Goal: Information Seeking & Learning: Learn about a topic

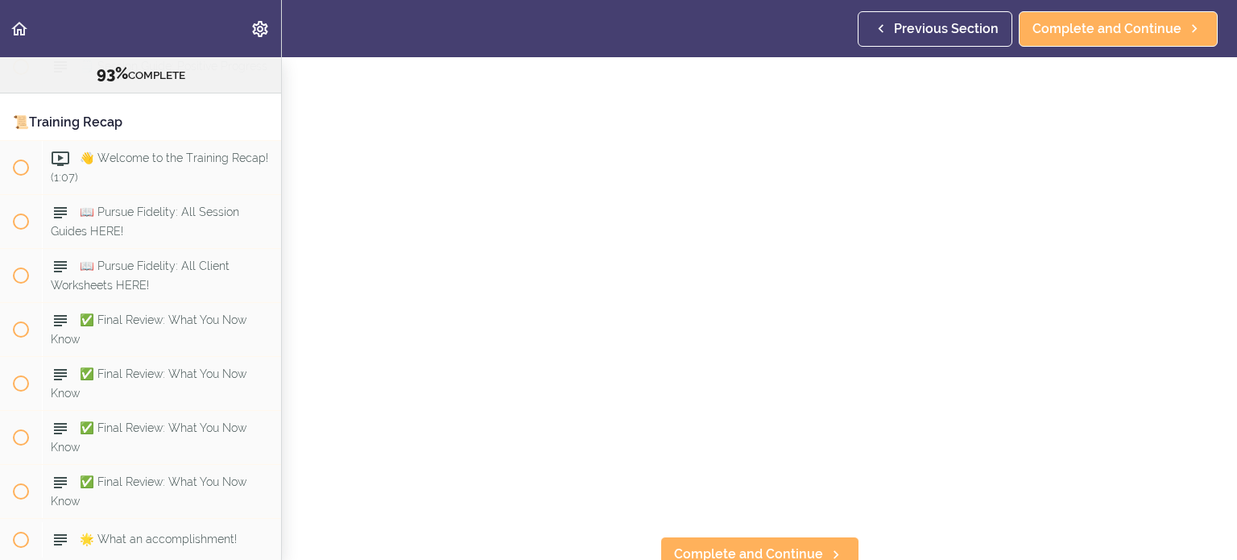
scroll to position [137, 0]
click at [700, 545] on link "Complete and Continue" at bounding box center [759, 541] width 199 height 35
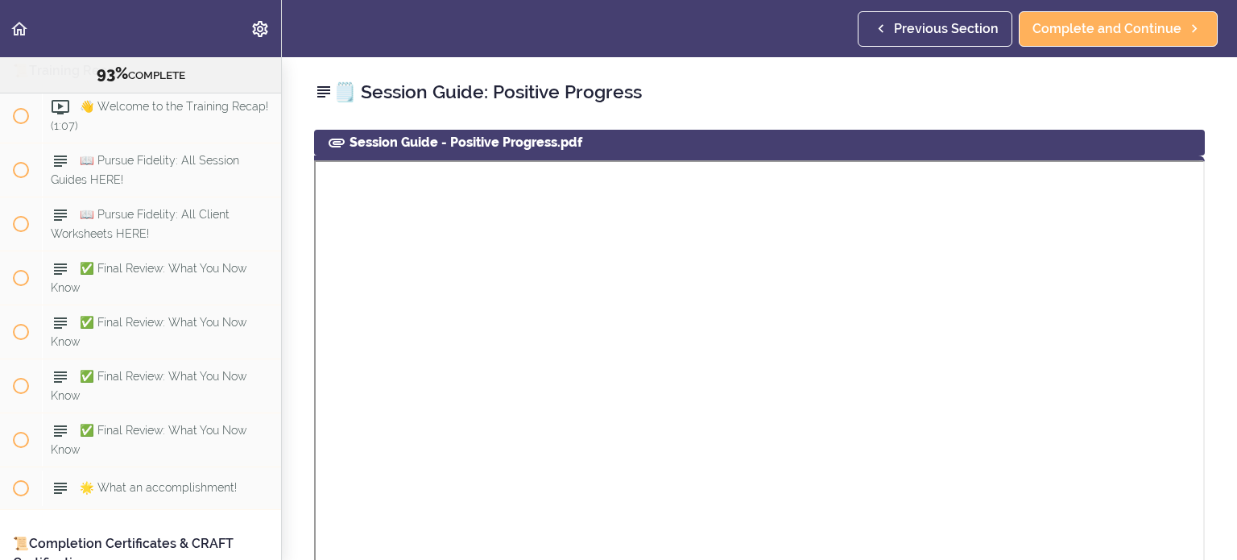
scroll to position [11352, 0]
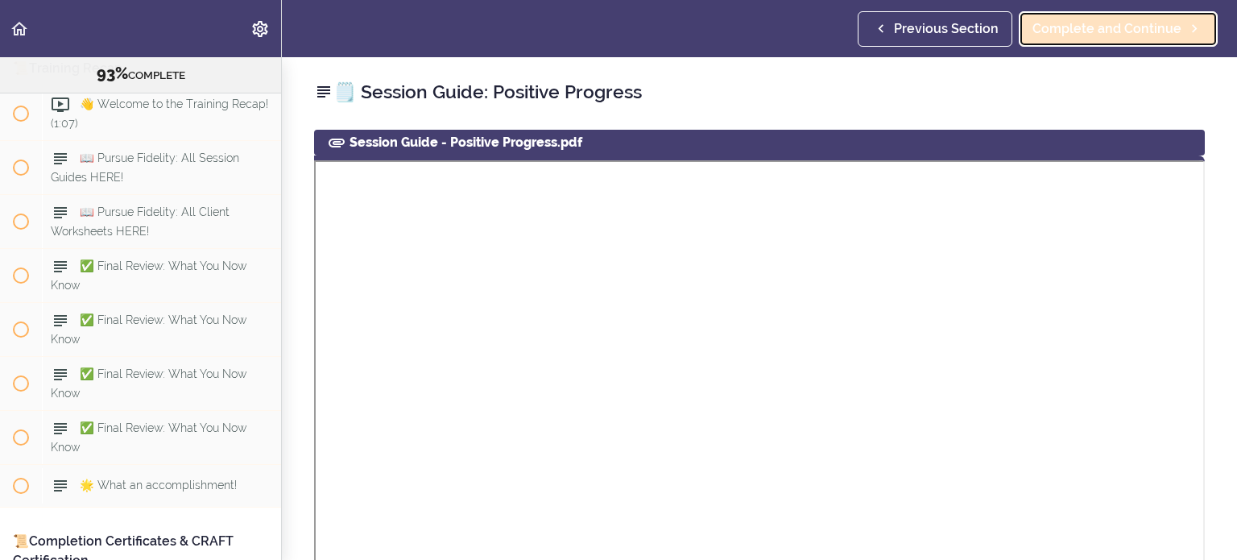
click at [1083, 44] on link "Complete and Continue" at bounding box center [1118, 28] width 199 height 35
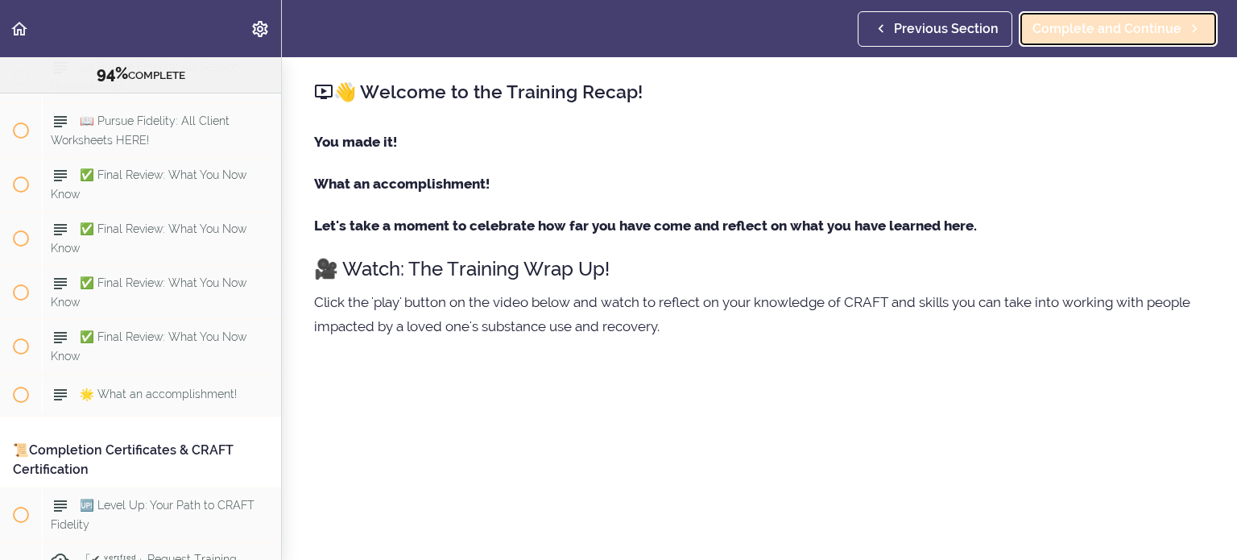
scroll to position [11458, 0]
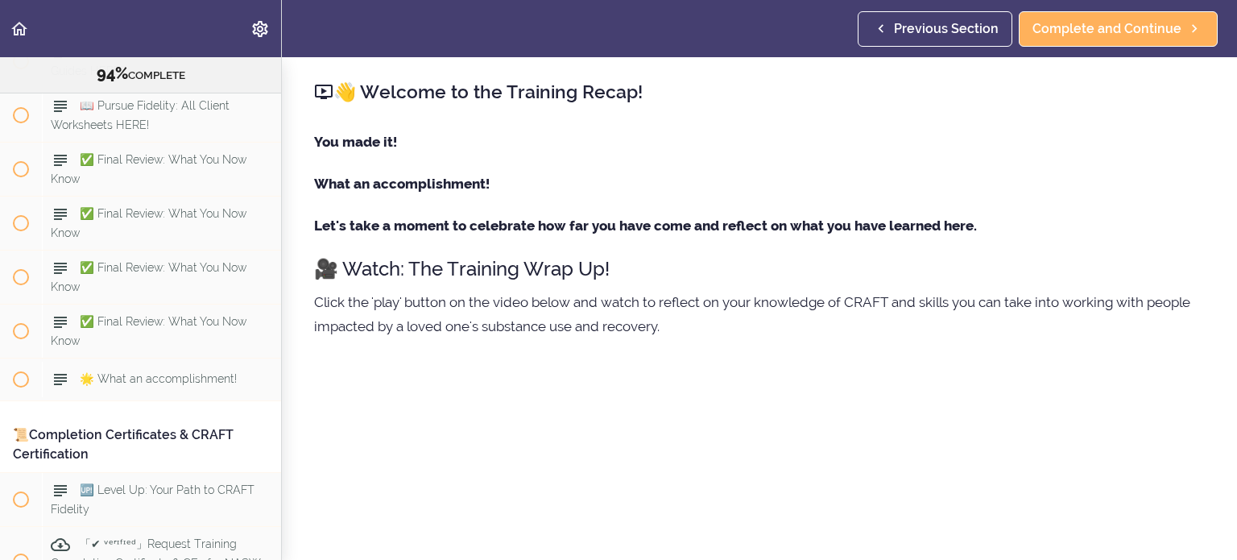
click at [1130, 209] on div "You made it! What an accomplishment! Let's take a moment to celebrate how far y…" at bounding box center [759, 243] width 891 height 226
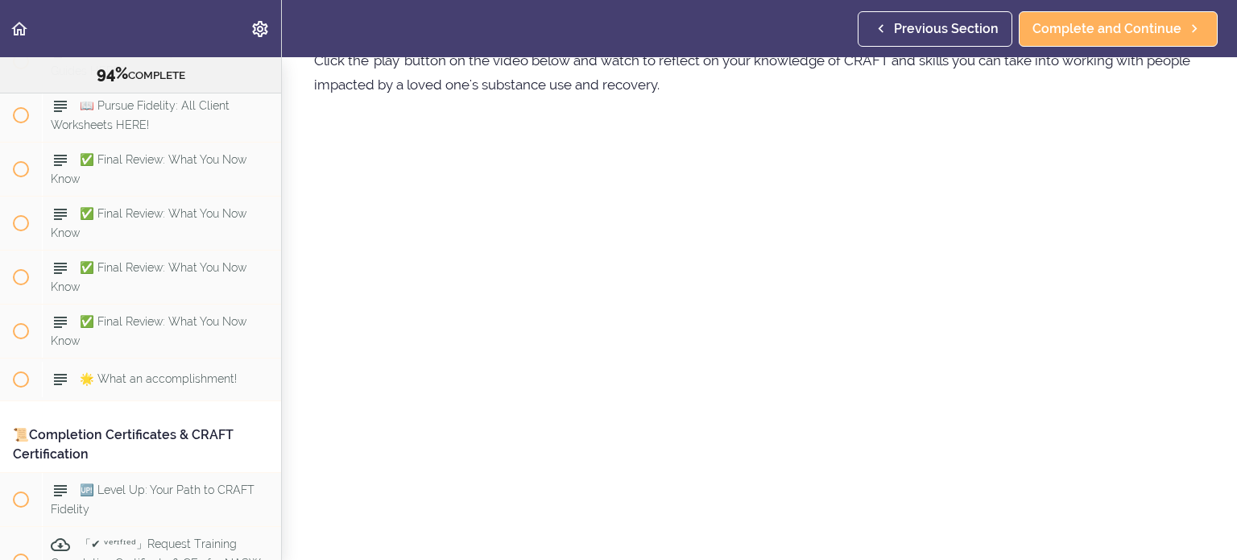
click at [1218, 430] on section "Online Program: CRAFT Training for Professionals 94% COMPLETE 📜Introduction to …" at bounding box center [618, 308] width 1237 height 503
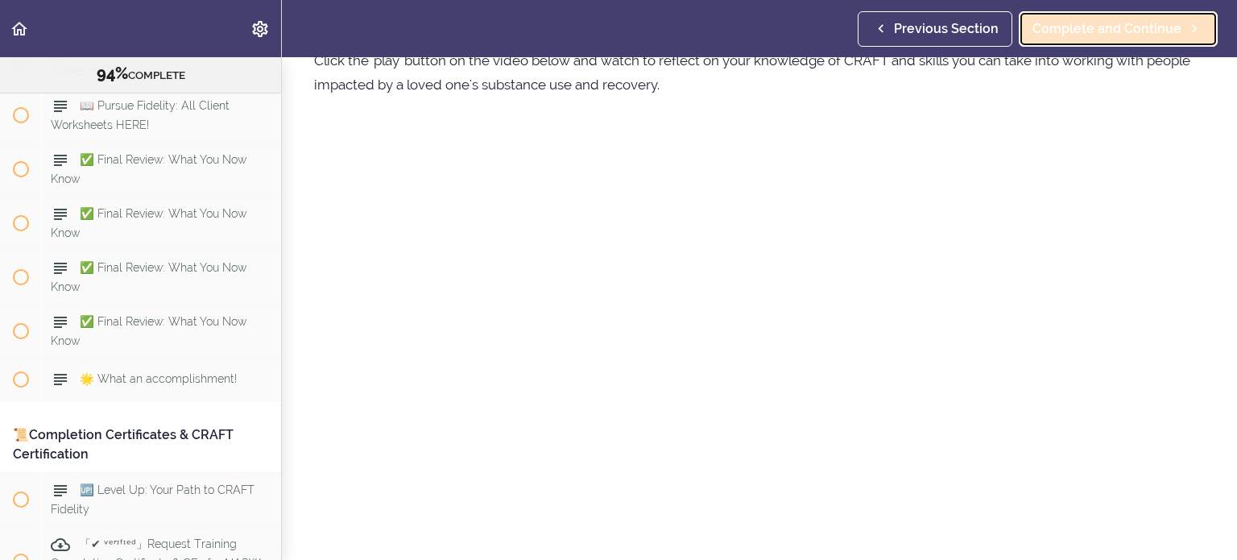
click at [1140, 25] on span "Complete and Continue" at bounding box center [1106, 28] width 149 height 19
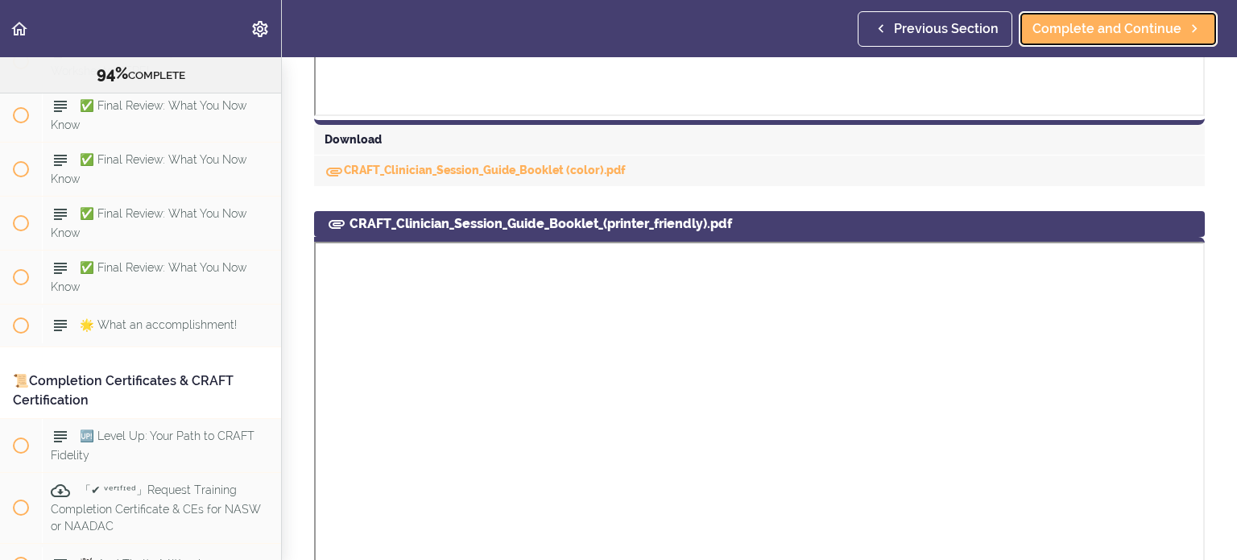
scroll to position [886, 0]
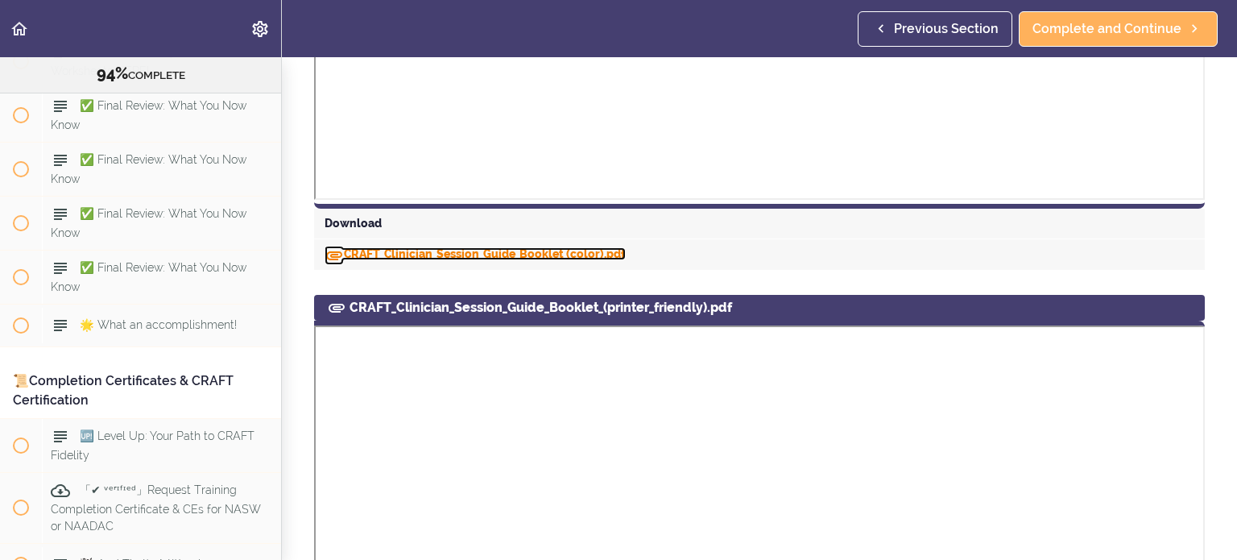
click at [528, 253] on link "CRAFT_Clinician_Session_Guide_Booklet (color).pdf" at bounding box center [475, 253] width 301 height 13
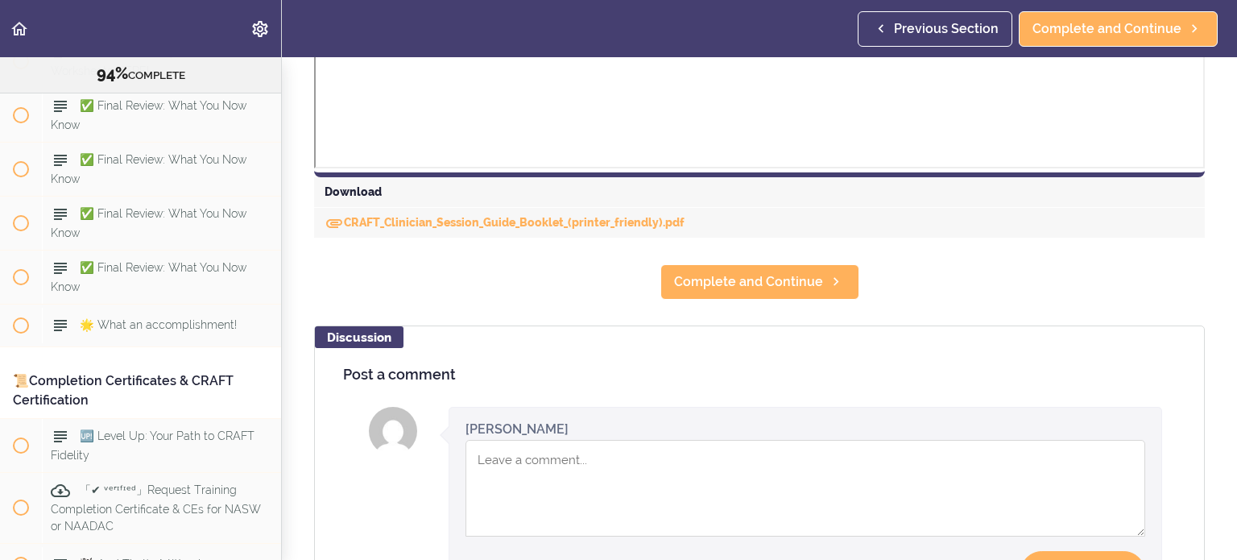
scroll to position [1772, 0]
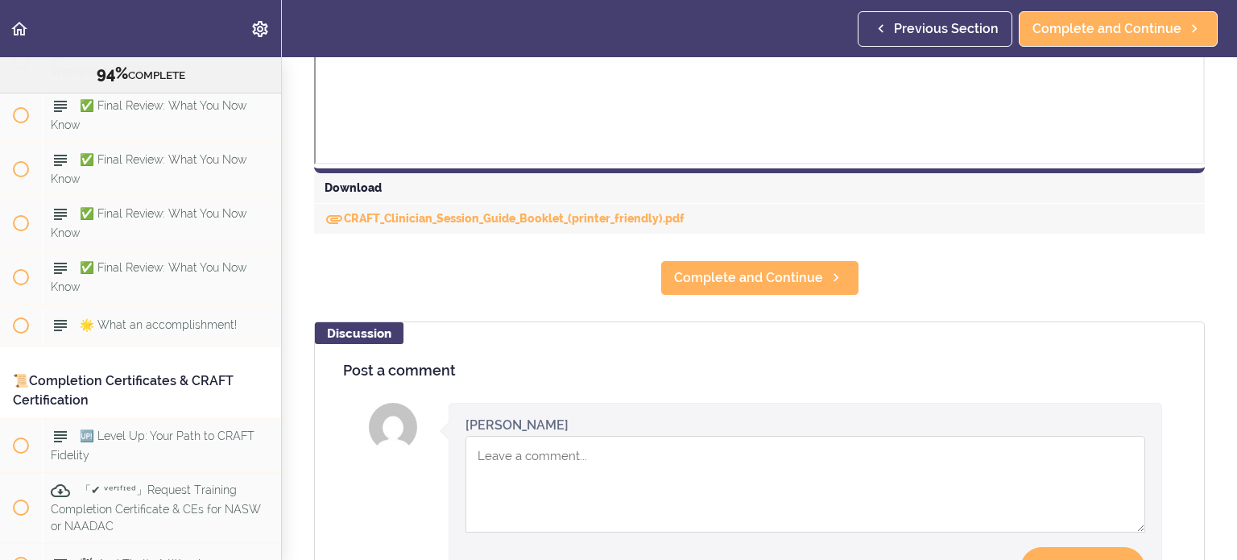
click at [490, 276] on section "Online Program: CRAFT Training for Professionals 94% COMPLETE 📜Introduction to …" at bounding box center [618, 308] width 1237 height 503
click at [554, 214] on link "CRAFT_Clinician_Session_Guide_Booklet_(printer_friendly).pdf" at bounding box center [505, 218] width 360 height 13
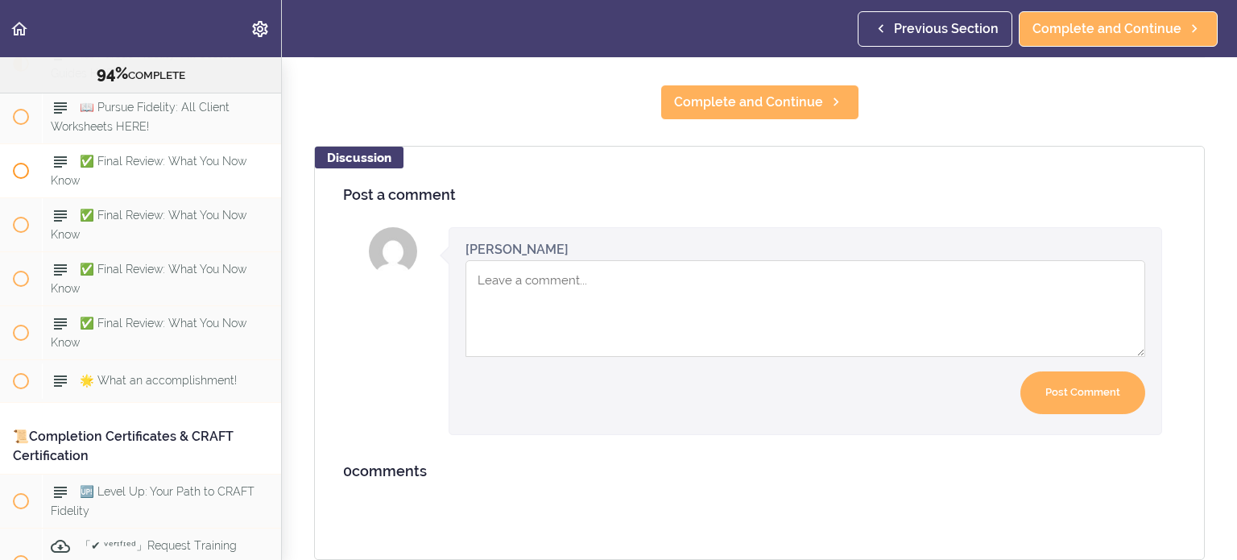
scroll to position [11432, 0]
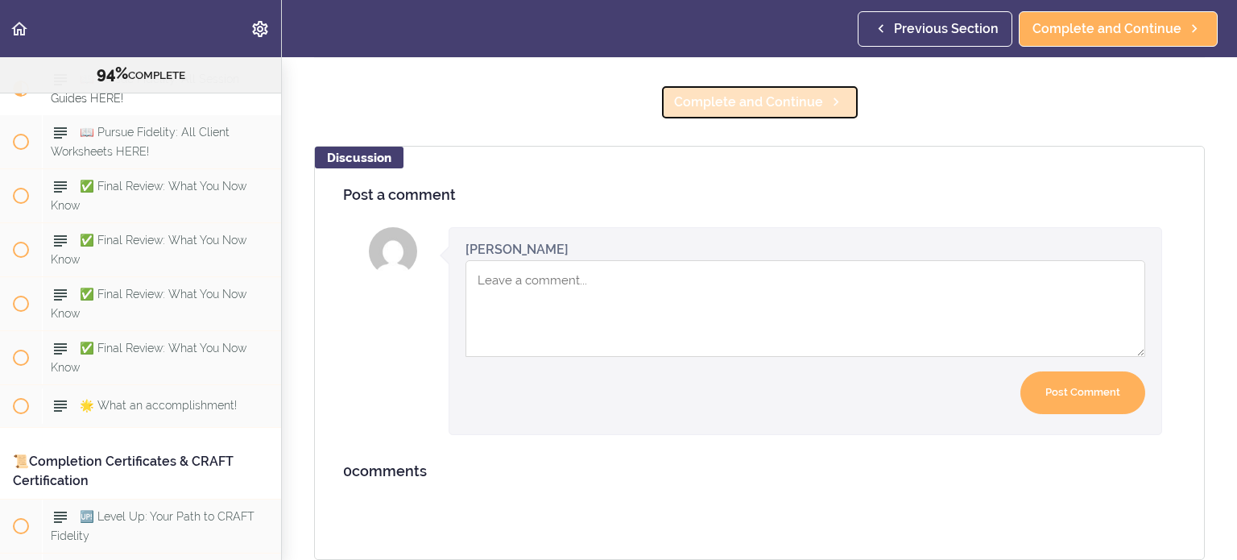
click at [745, 105] on link "Complete and Continue" at bounding box center [759, 102] width 199 height 35
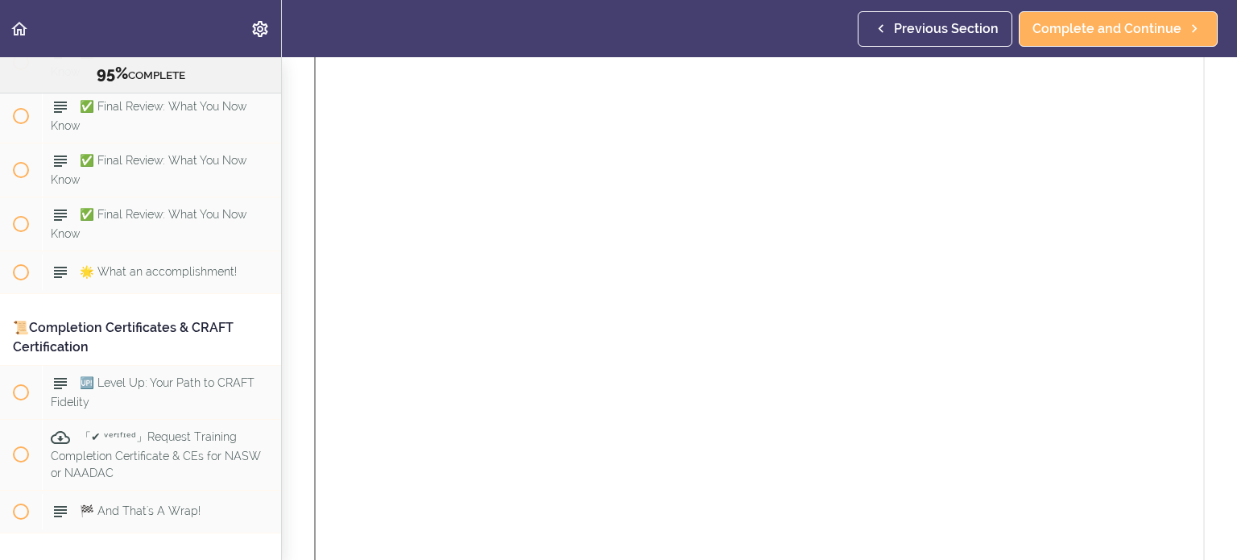
scroll to position [886, 0]
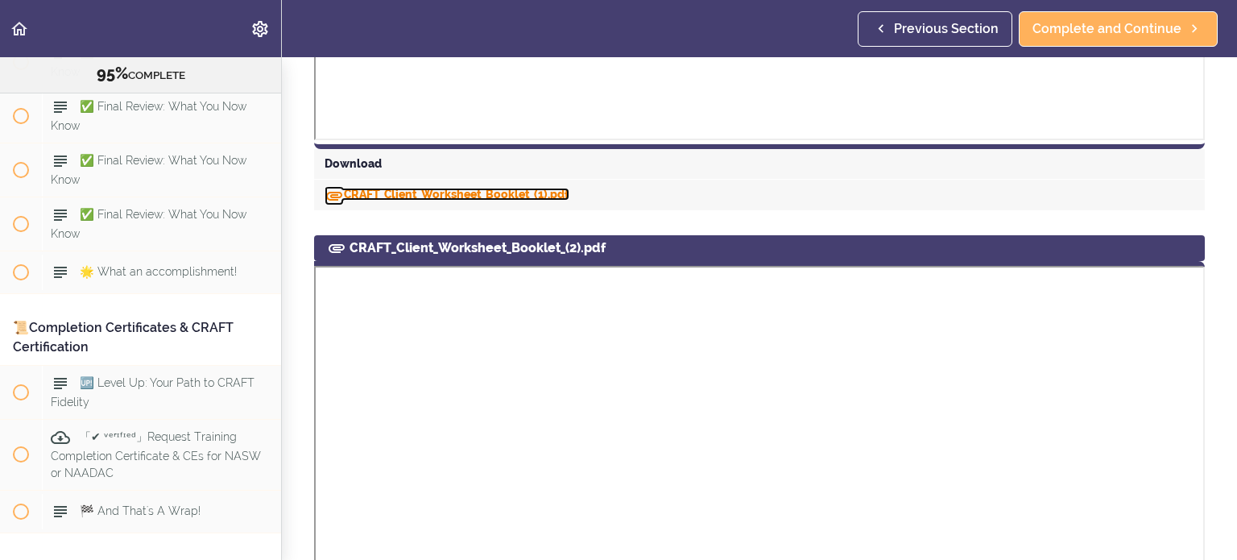
click at [486, 192] on link "CRAFT_Client_Worksheet_Booklet_(1).pdf" at bounding box center [447, 194] width 245 height 13
click at [537, 38] on header "Autoplay Autocomplete Previous Section Complete and Continue" at bounding box center [618, 28] width 1237 height 57
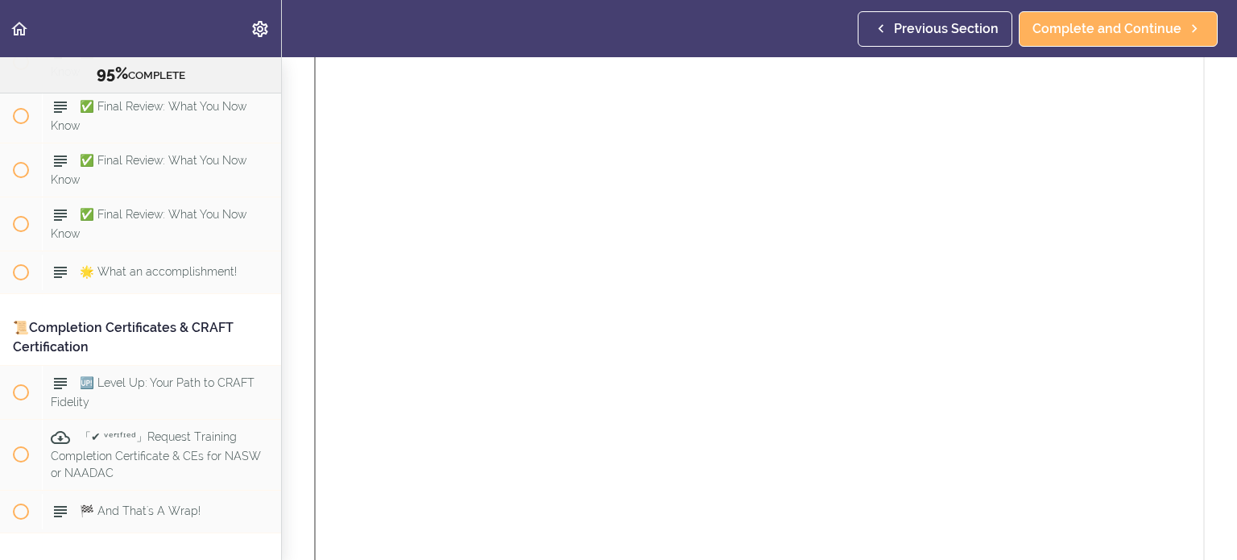
scroll to position [1450, 0]
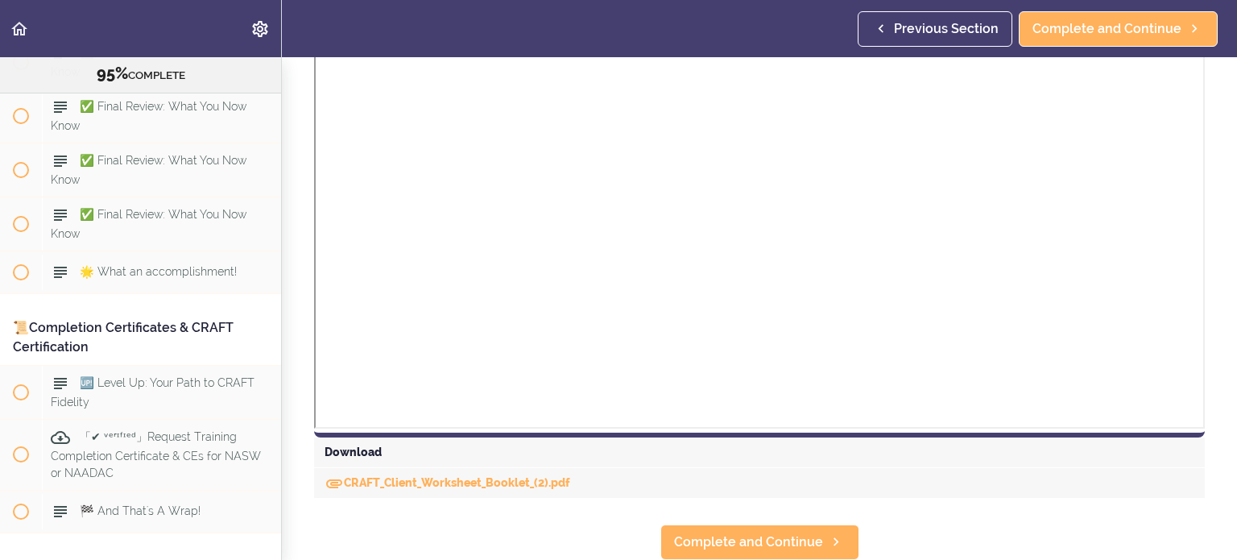
click at [551, 494] on div "CRAFT_Client_Worksheet_Booklet_(2).pdf" at bounding box center [759, 483] width 891 height 31
click at [547, 471] on div "CRAFT_Client_Worksheet_Booklet_(2).pdf" at bounding box center [759, 483] width 891 height 31
click at [544, 482] on link "CRAFT_Client_Worksheet_Booklet_(2).pdf" at bounding box center [448, 482] width 246 height 13
click at [511, 29] on header "Autoplay Autocomplete Previous Section Complete and Continue" at bounding box center [618, 28] width 1237 height 57
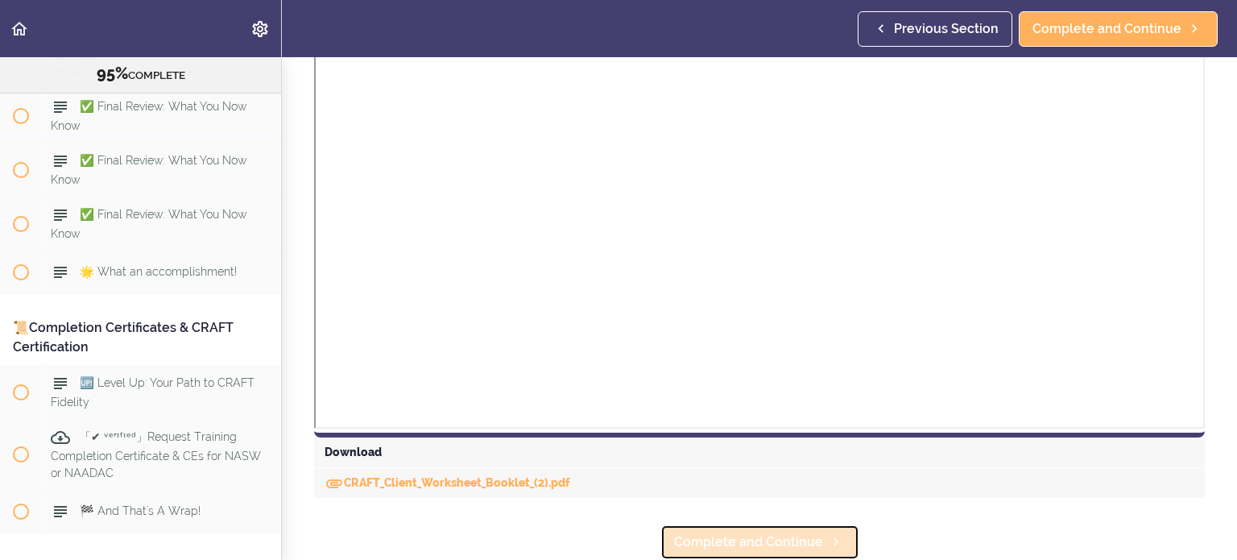
click at [802, 524] on link "Complete and Continue" at bounding box center [759, 541] width 199 height 35
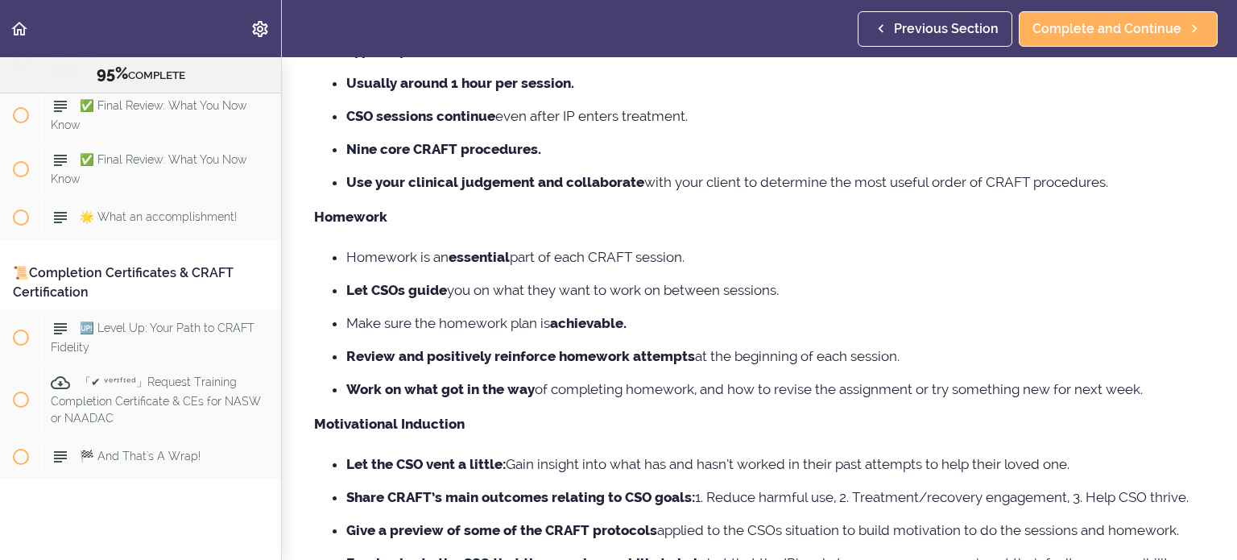
scroll to position [383, 0]
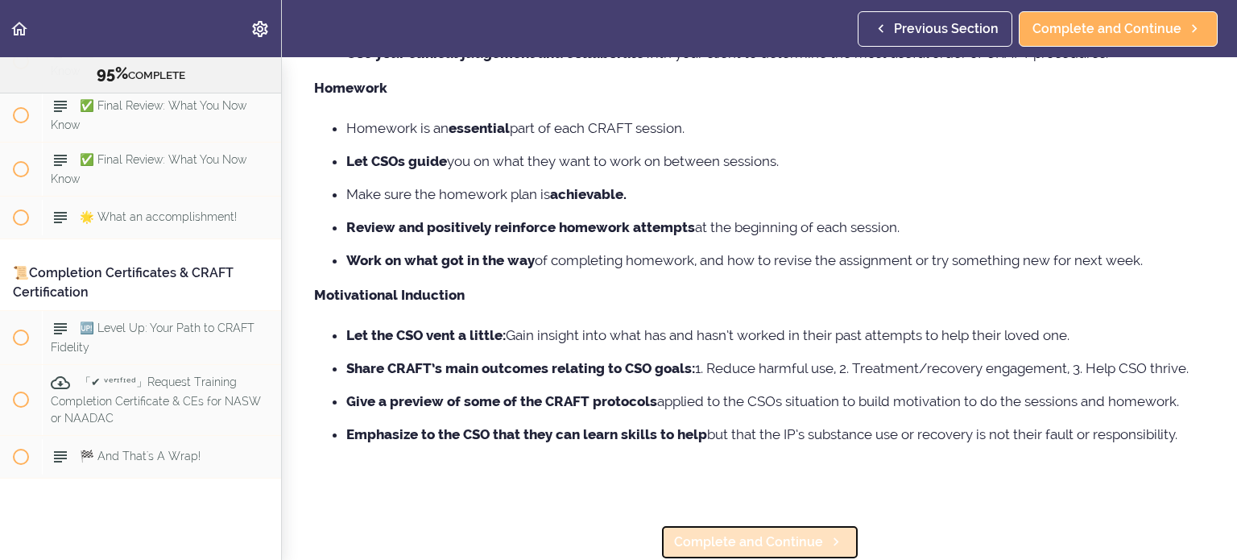
click at [770, 532] on span "Complete and Continue" at bounding box center [748, 541] width 149 height 19
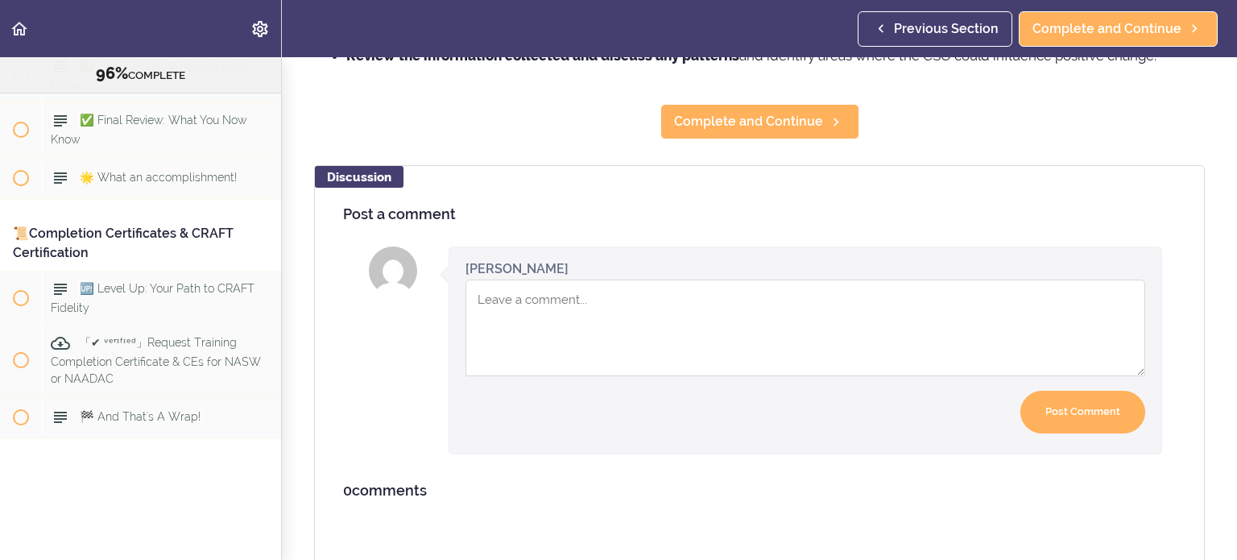
scroll to position [725, 0]
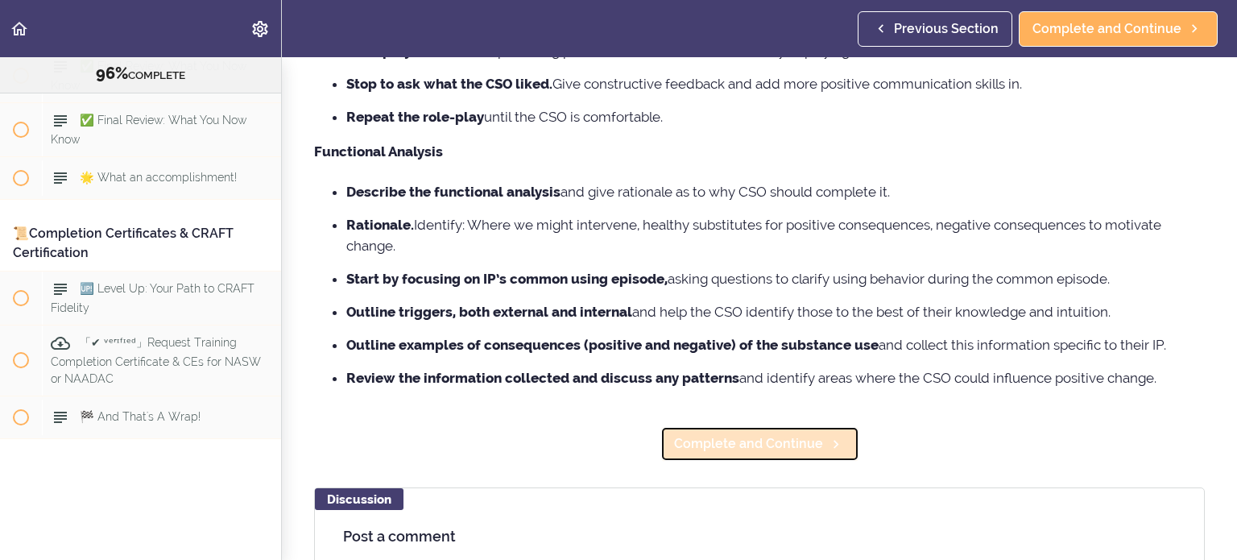
click at [773, 452] on span "Complete and Continue" at bounding box center [748, 443] width 149 height 19
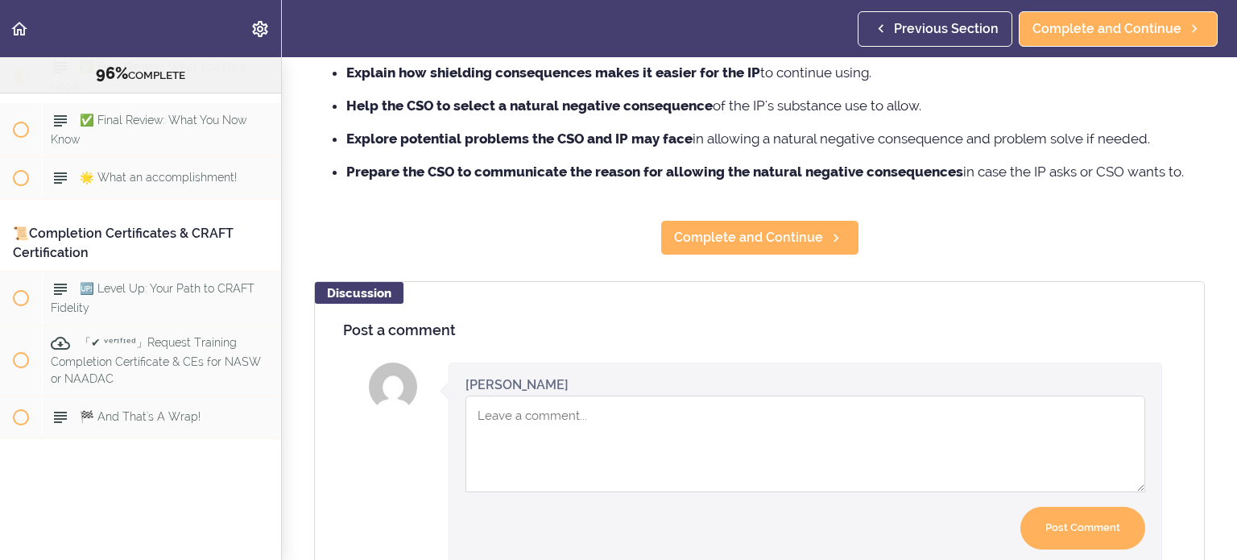
scroll to position [1047, 0]
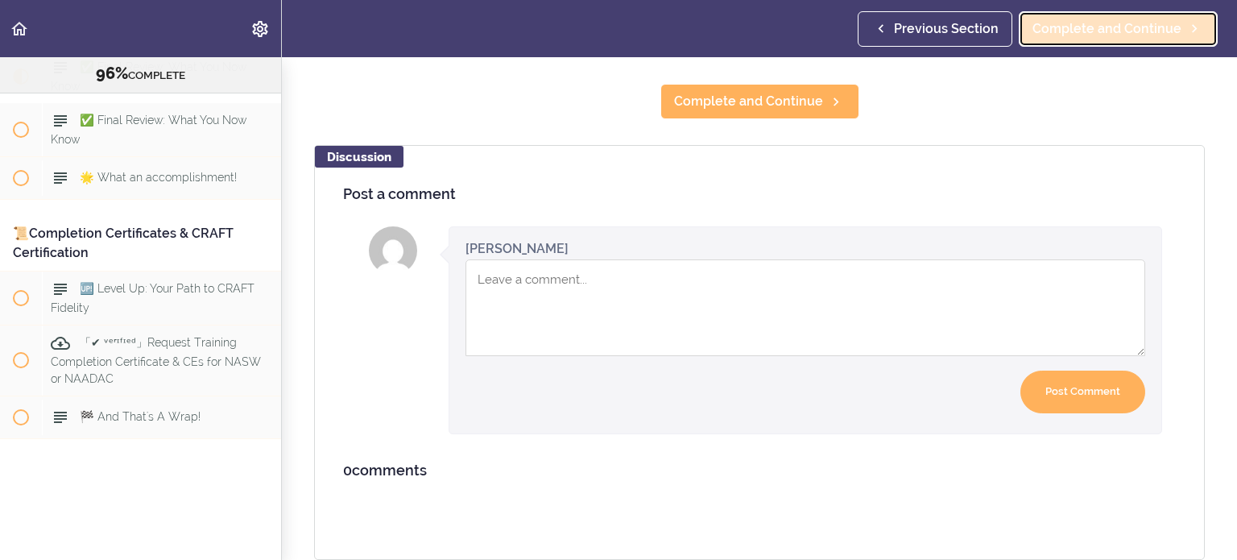
click at [1127, 19] on span "Complete and Continue" at bounding box center [1106, 28] width 149 height 19
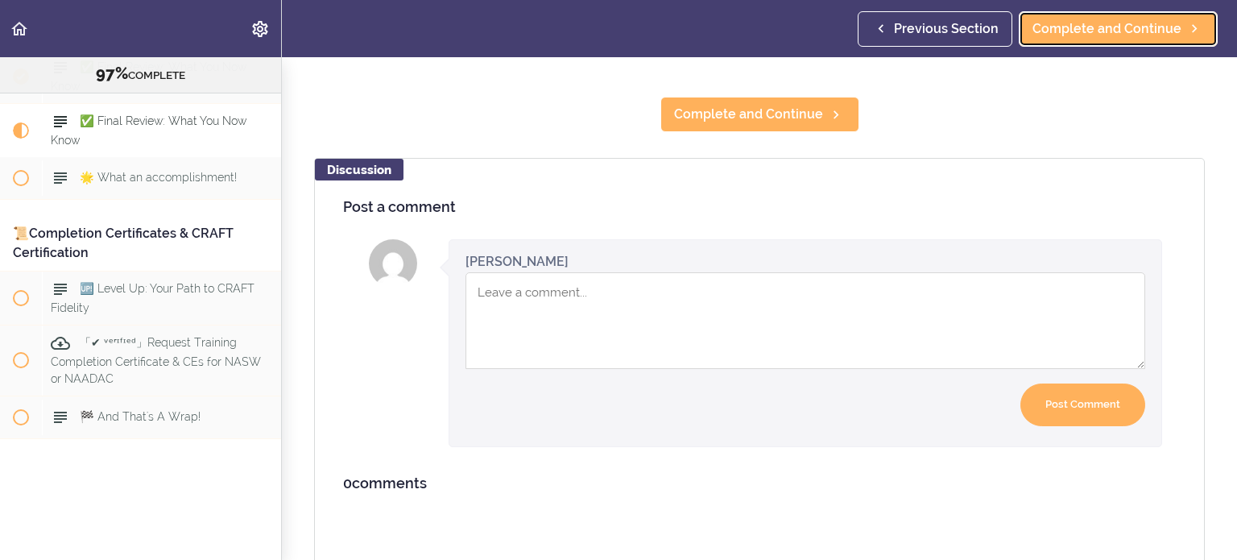
scroll to position [882, 0]
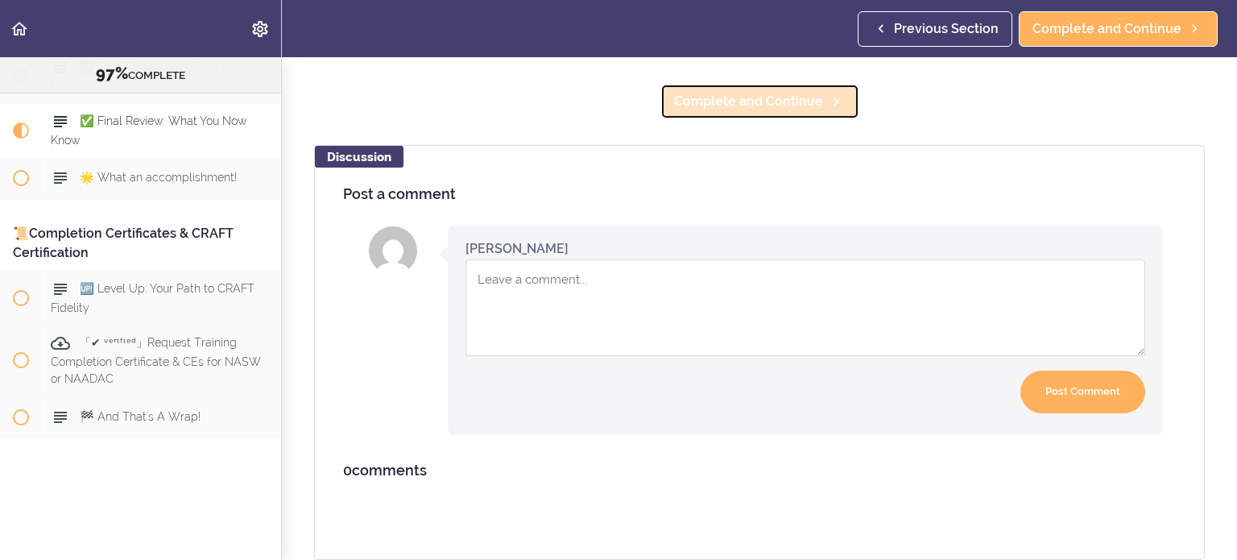
click at [700, 92] on span "Complete and Continue" at bounding box center [748, 101] width 149 height 19
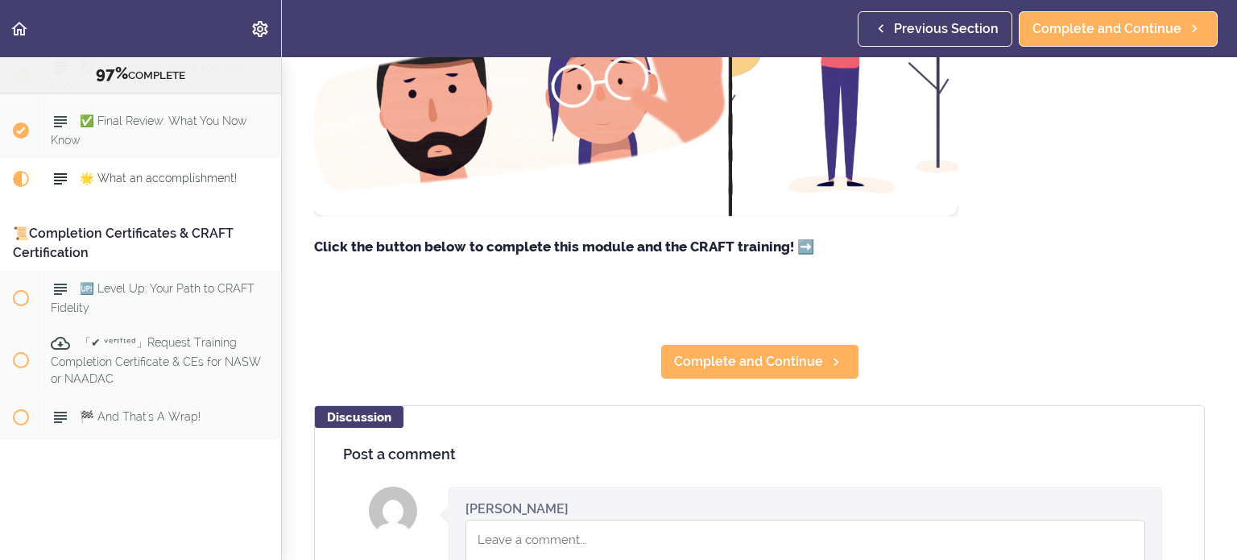
scroll to position [403, 0]
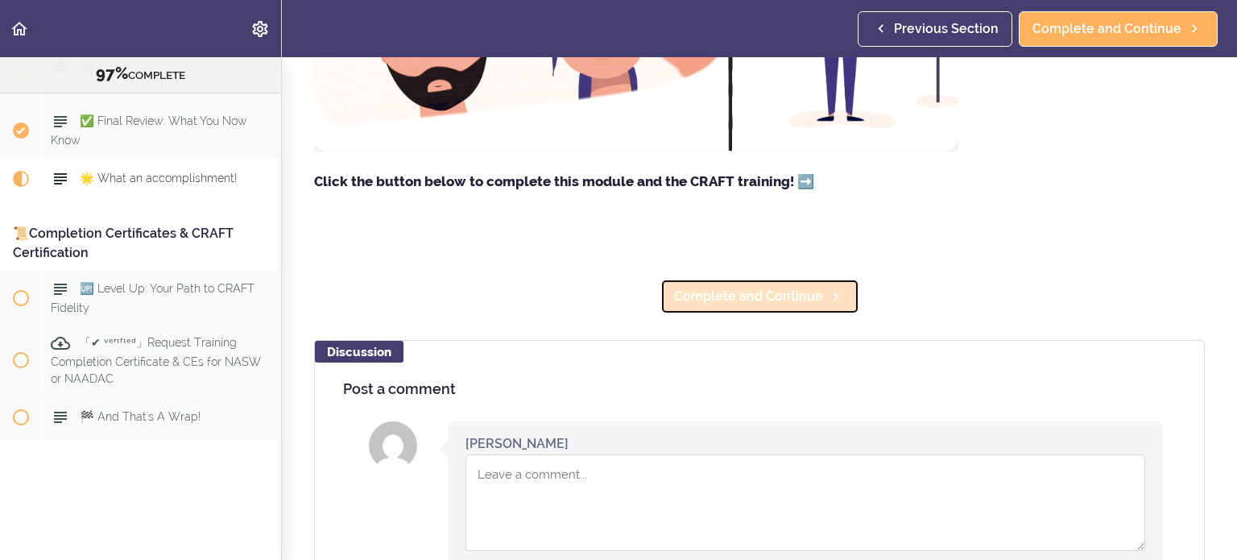
click at [760, 306] on span "Complete and Continue" at bounding box center [748, 296] width 149 height 19
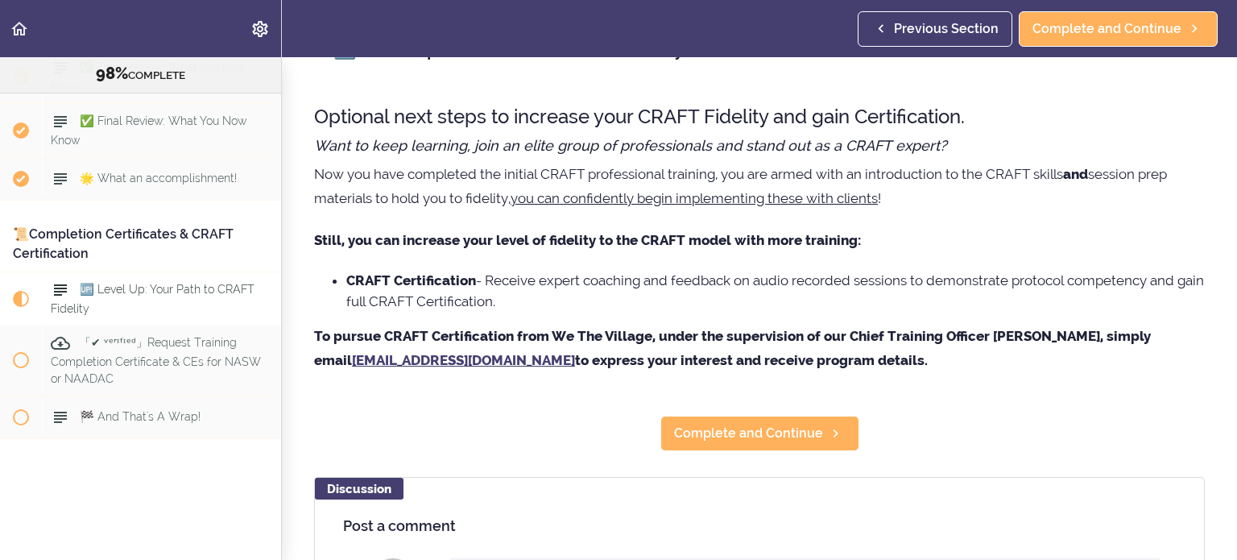
scroll to position [81, 0]
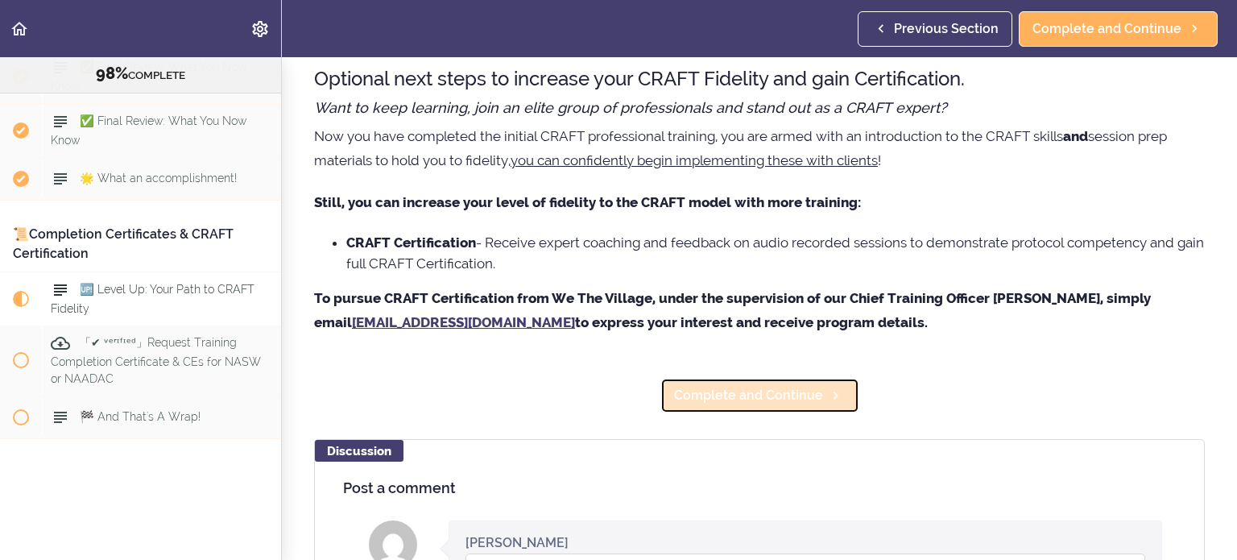
click at [796, 396] on span "Complete and Continue" at bounding box center [748, 395] width 149 height 19
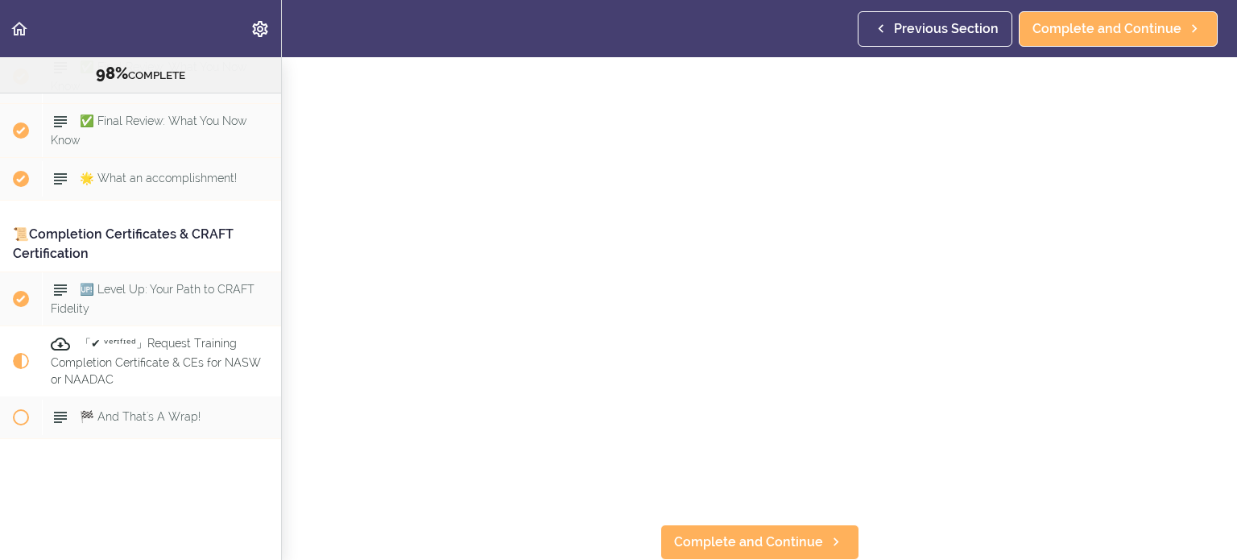
scroll to position [306, 0]
click at [784, 536] on span "Complete and Continue" at bounding box center [748, 541] width 149 height 19
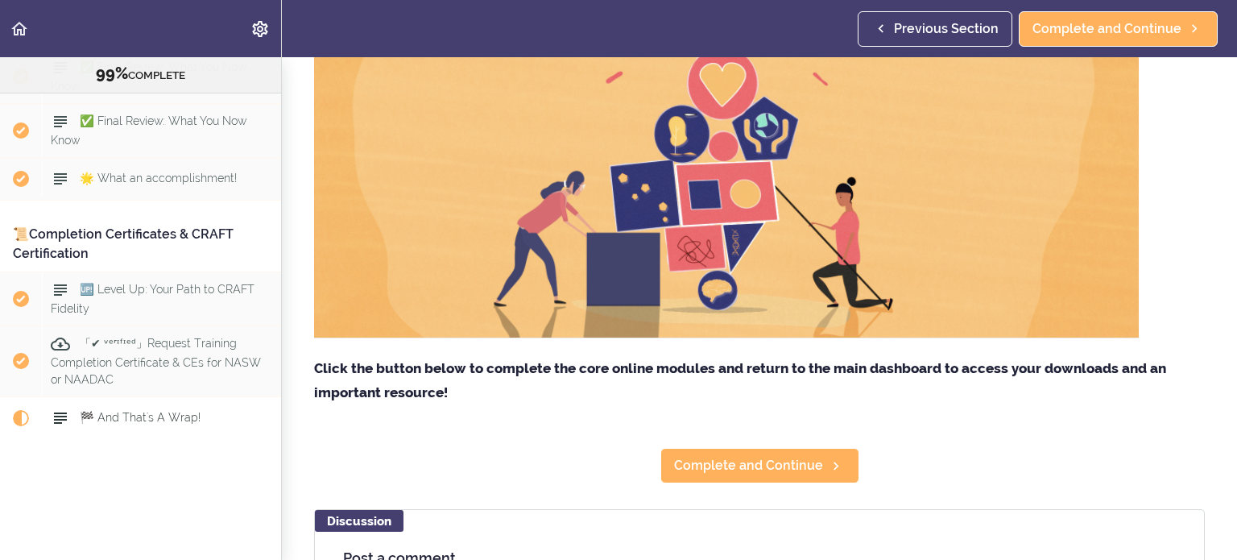
scroll to position [403, 0]
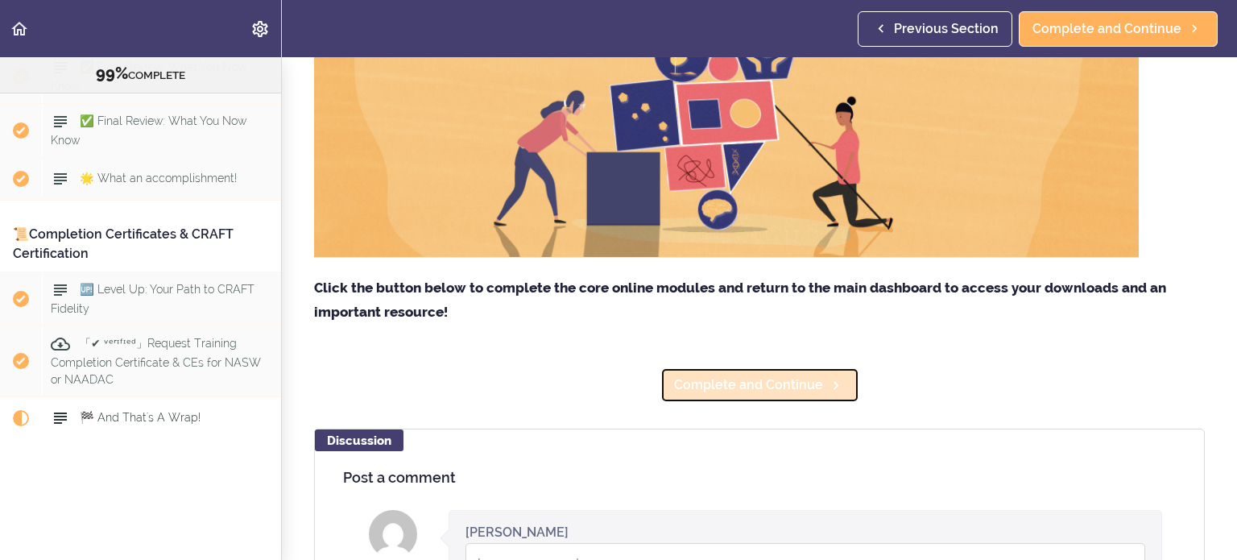
click at [787, 375] on span "Complete and Continue" at bounding box center [748, 384] width 149 height 19
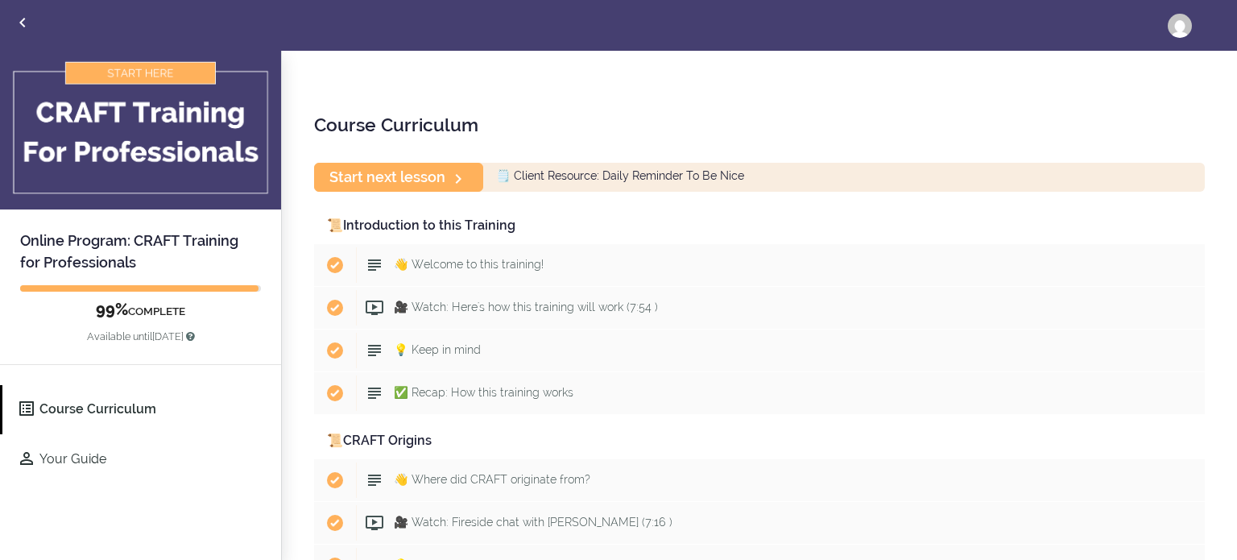
click at [583, 180] on span "🗒️ Client Resource: Daily Reminder To Be Nice" at bounding box center [620, 176] width 248 height 13
click at [501, 180] on span "🗒️ Client Resource: Daily Reminder To Be Nice" at bounding box center [620, 176] width 248 height 13
click at [474, 183] on link "Start next lesson" at bounding box center [398, 177] width 169 height 28
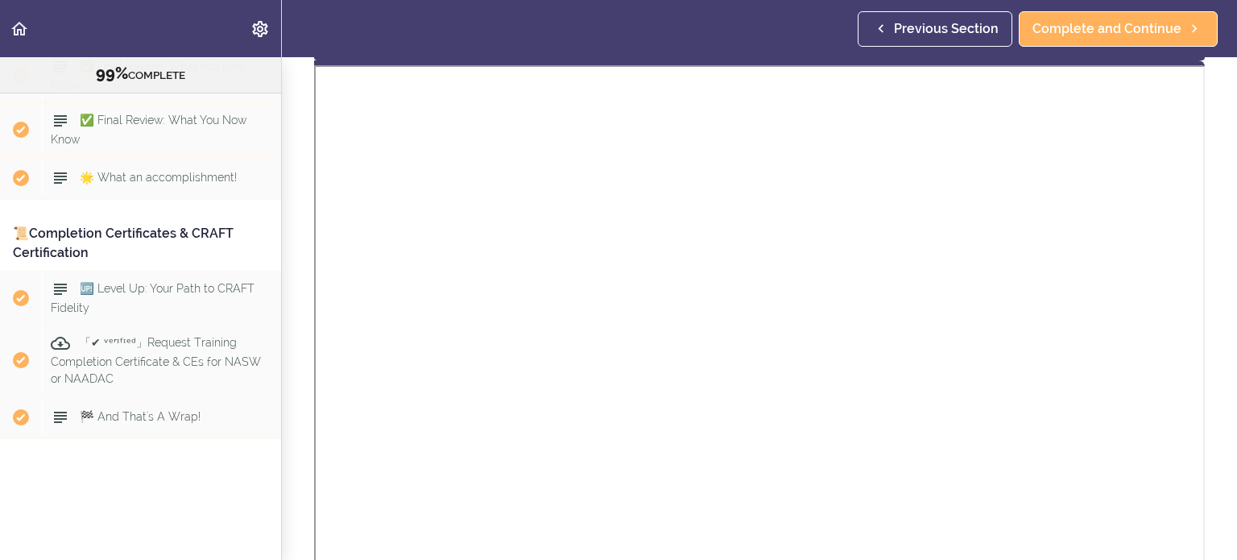
scroll to position [483, 0]
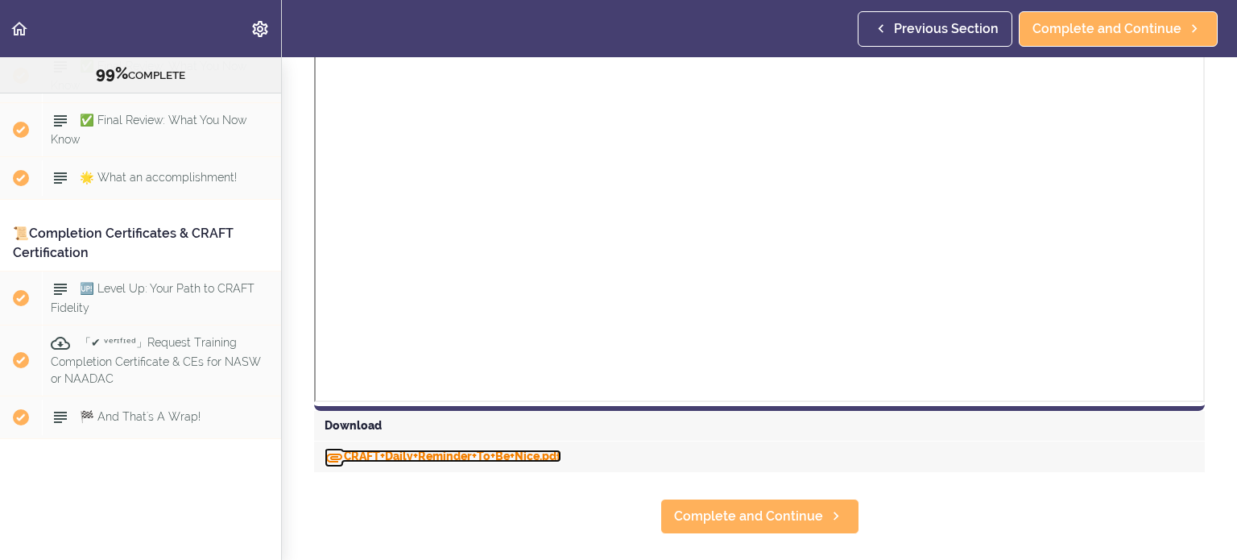
click at [544, 458] on link "CRAFT+Daily+Reminder+To+Be+Nice.pdf" at bounding box center [443, 455] width 237 height 13
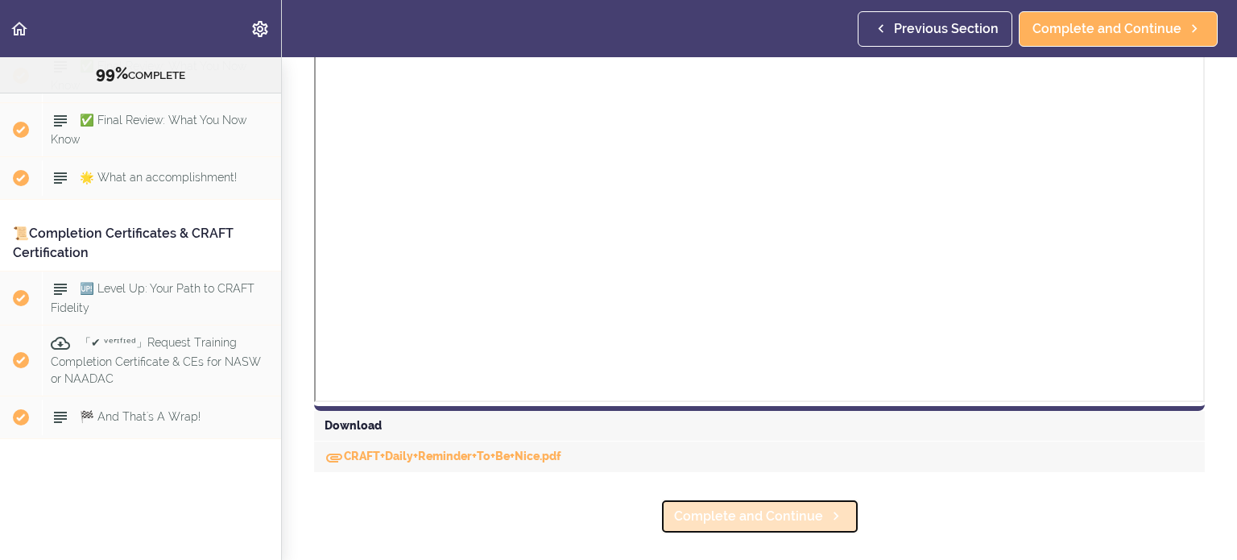
click at [763, 515] on span "Complete and Continue" at bounding box center [748, 516] width 149 height 19
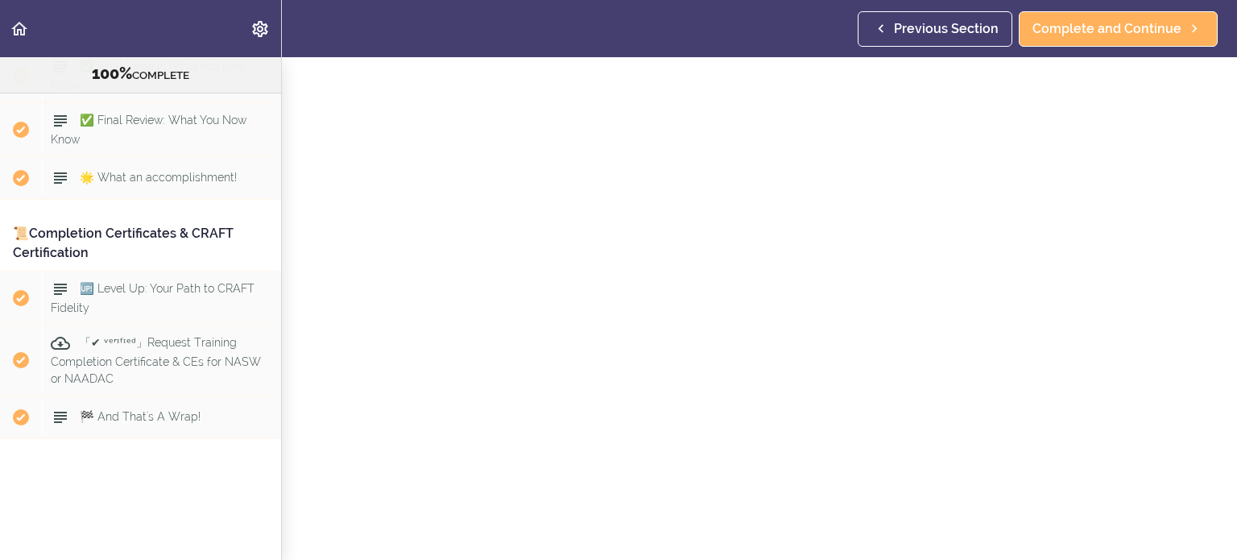
scroll to position [137, 0]
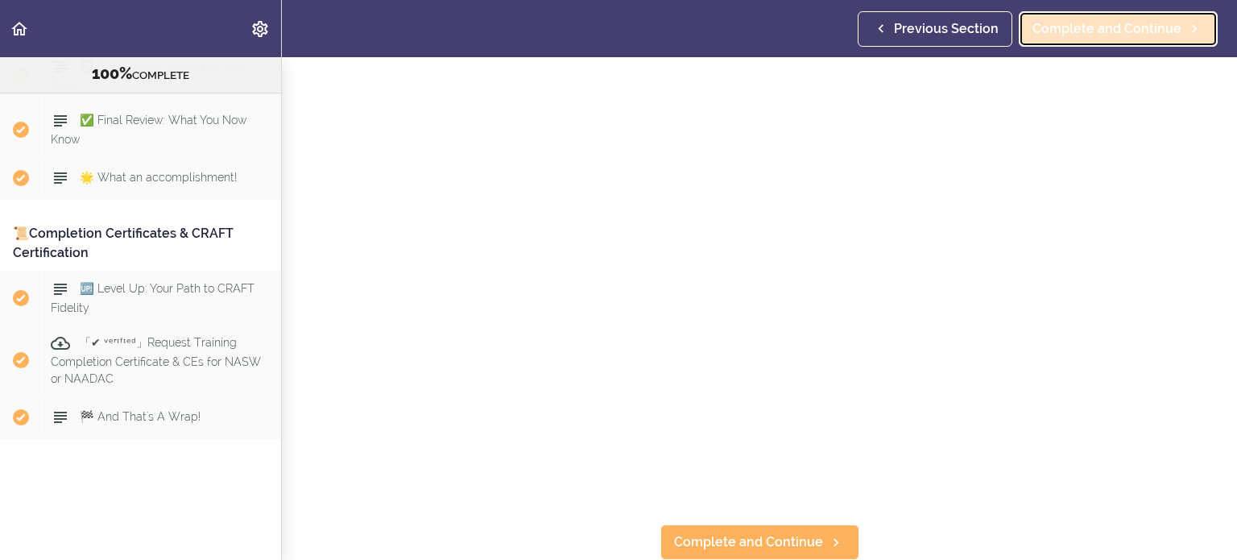
click at [1124, 36] on span "Complete and Continue" at bounding box center [1106, 28] width 149 height 19
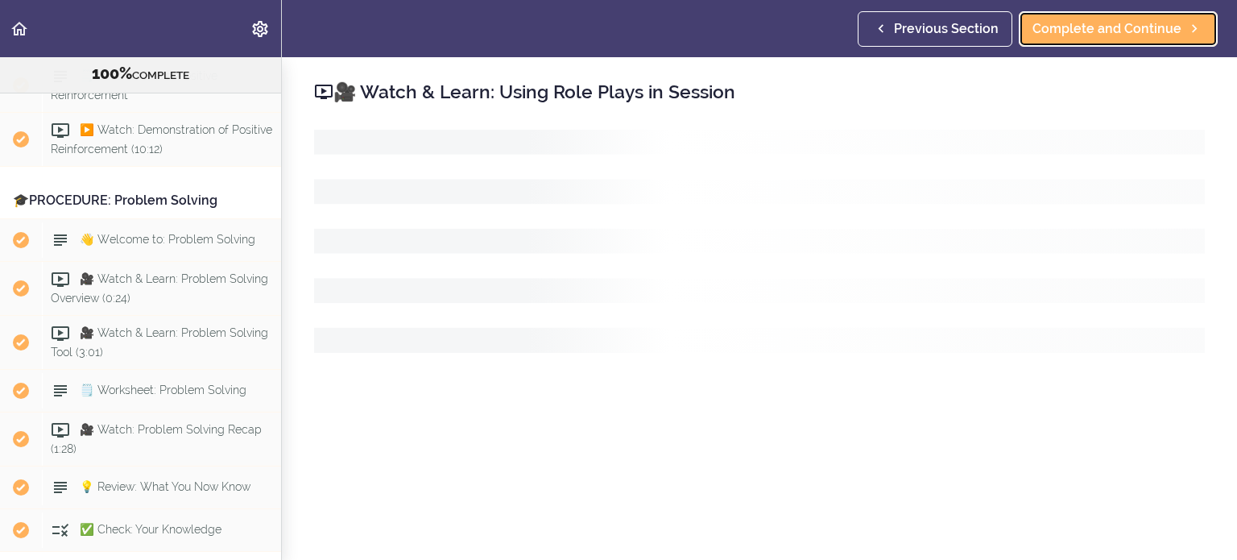
scroll to position [4848, 0]
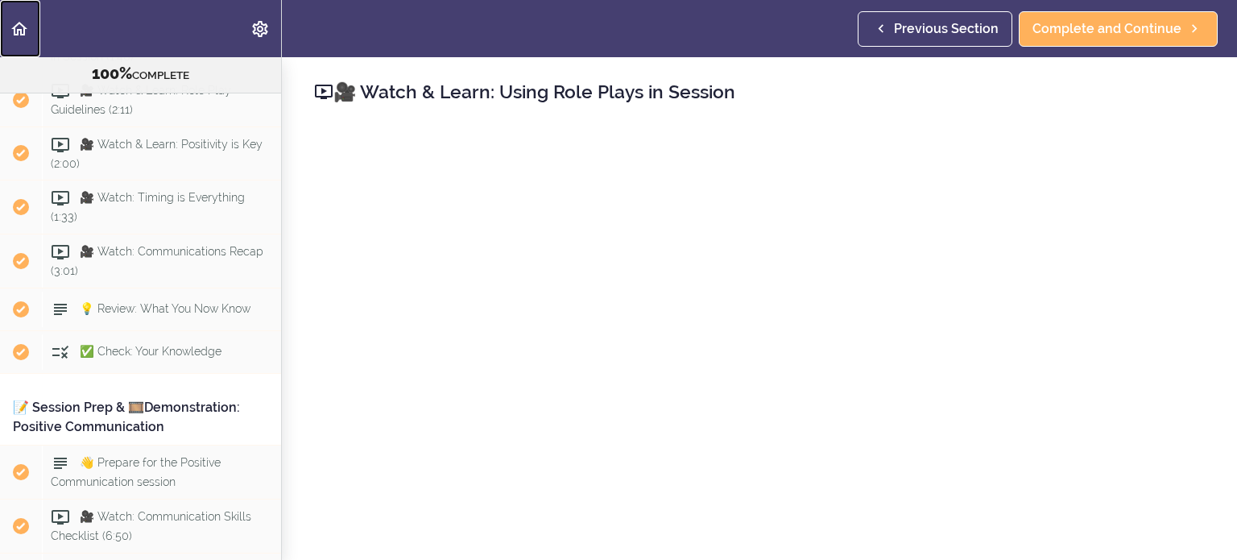
click at [20, 31] on use "Back to course curriculum" at bounding box center [19, 29] width 16 height 14
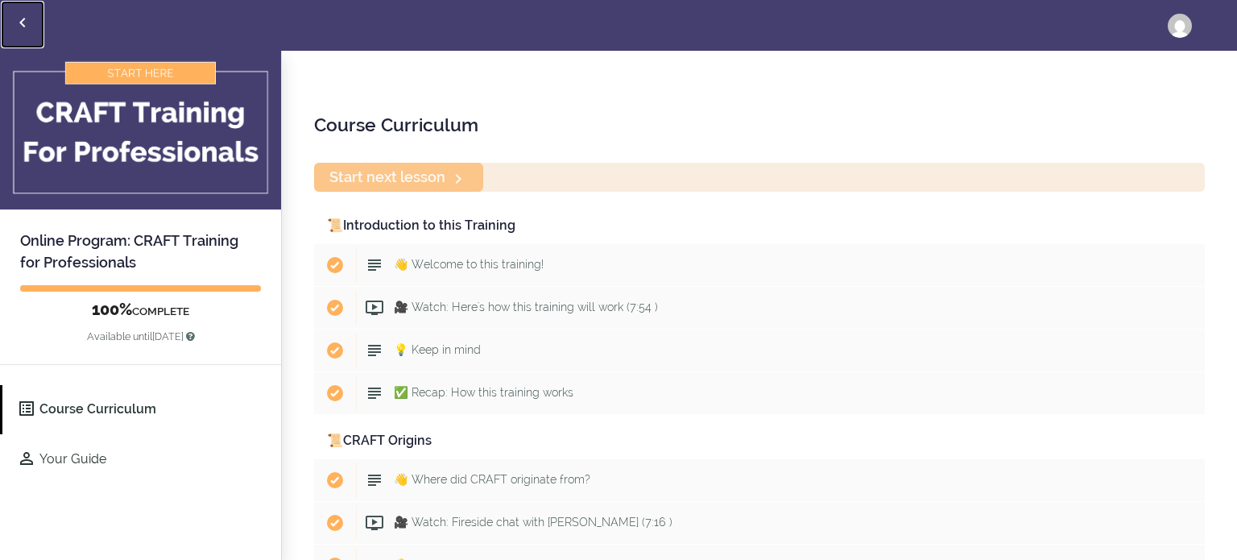
click at [27, 25] on icon "Back to courses" at bounding box center [22, 22] width 19 height 19
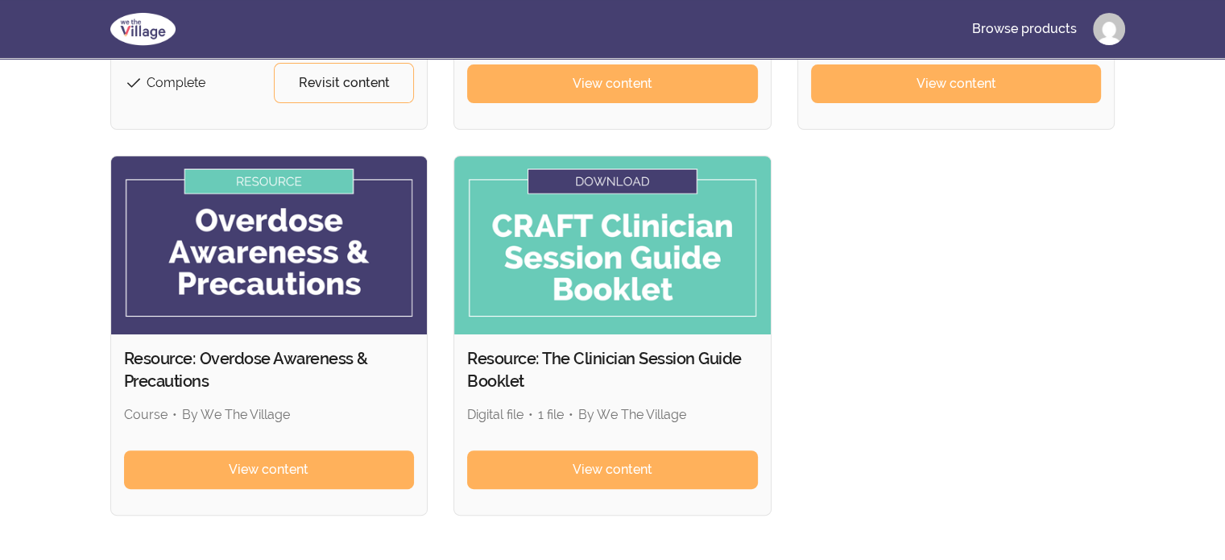
scroll to position [483, 0]
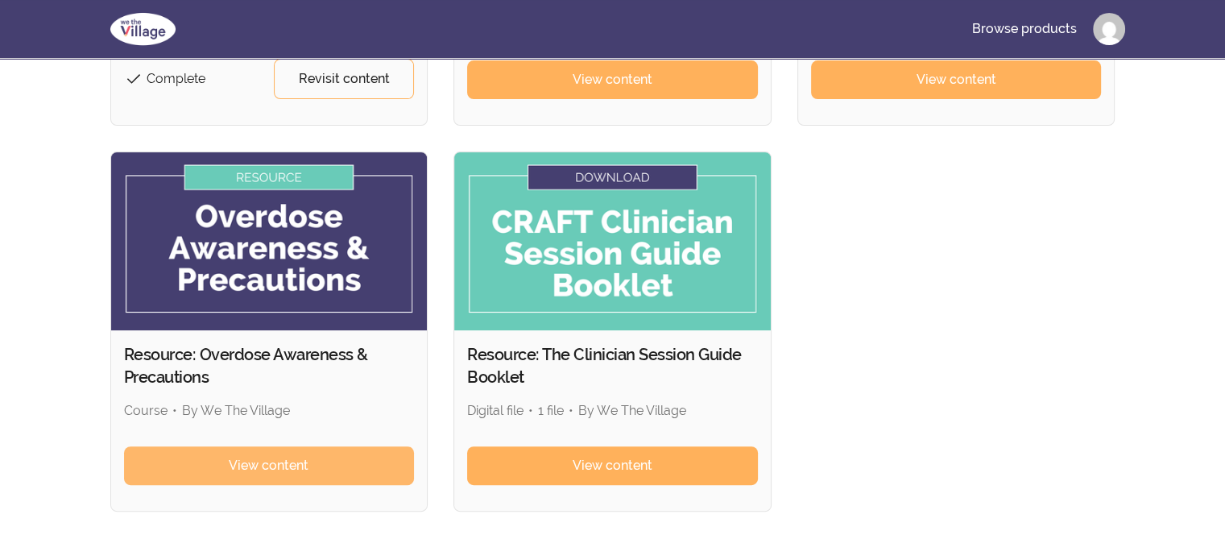
click at [237, 465] on span "View content" at bounding box center [269, 465] width 80 height 19
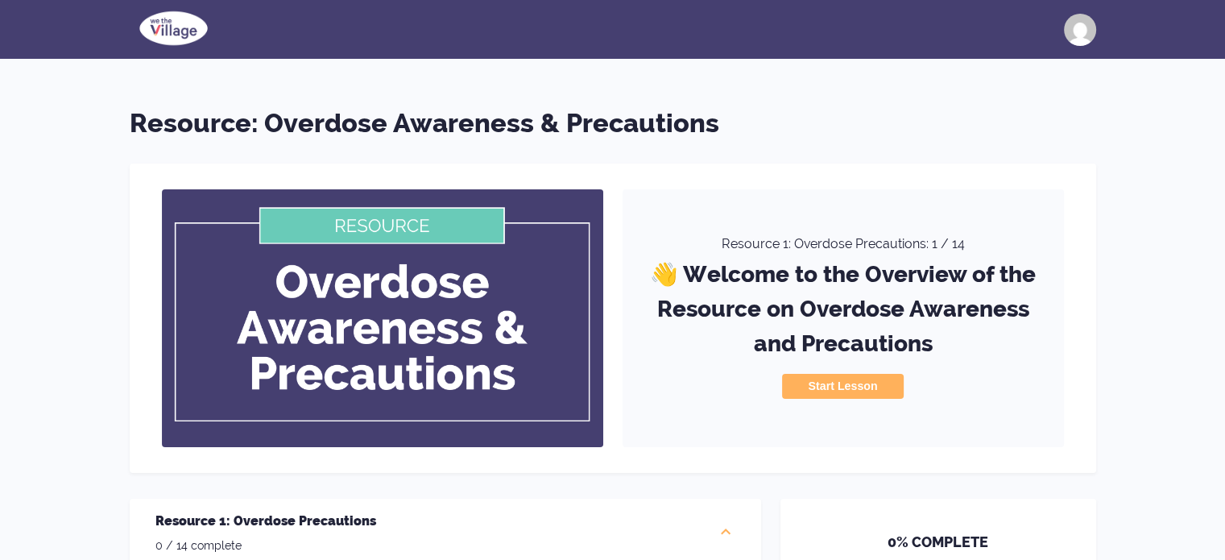
click at [809, 391] on button "Start Lesson" at bounding box center [842, 386] width 121 height 24
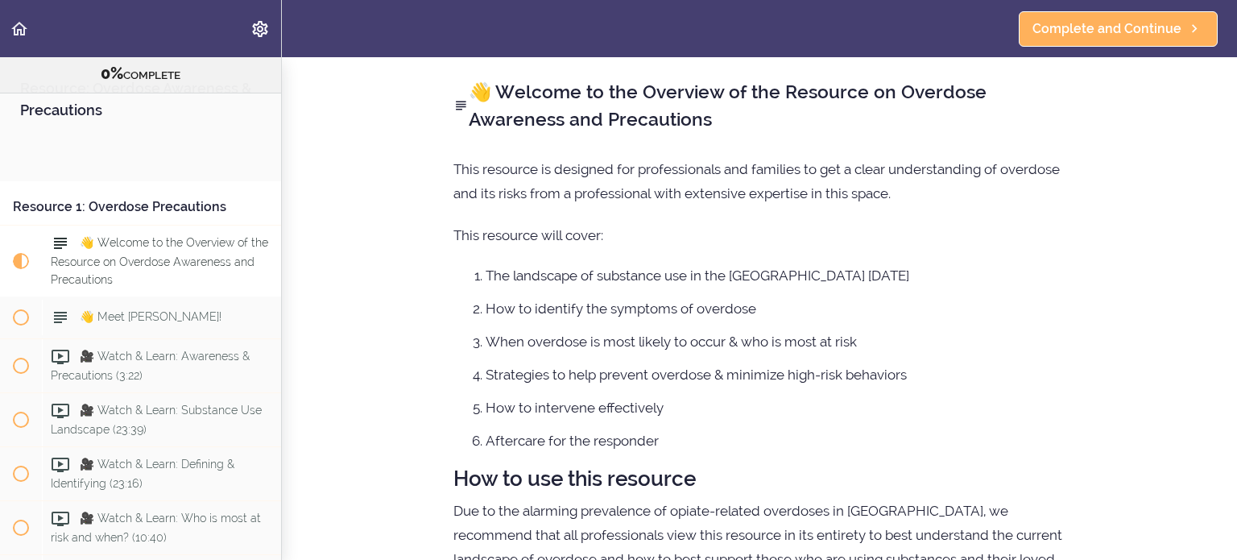
scroll to position [128, 0]
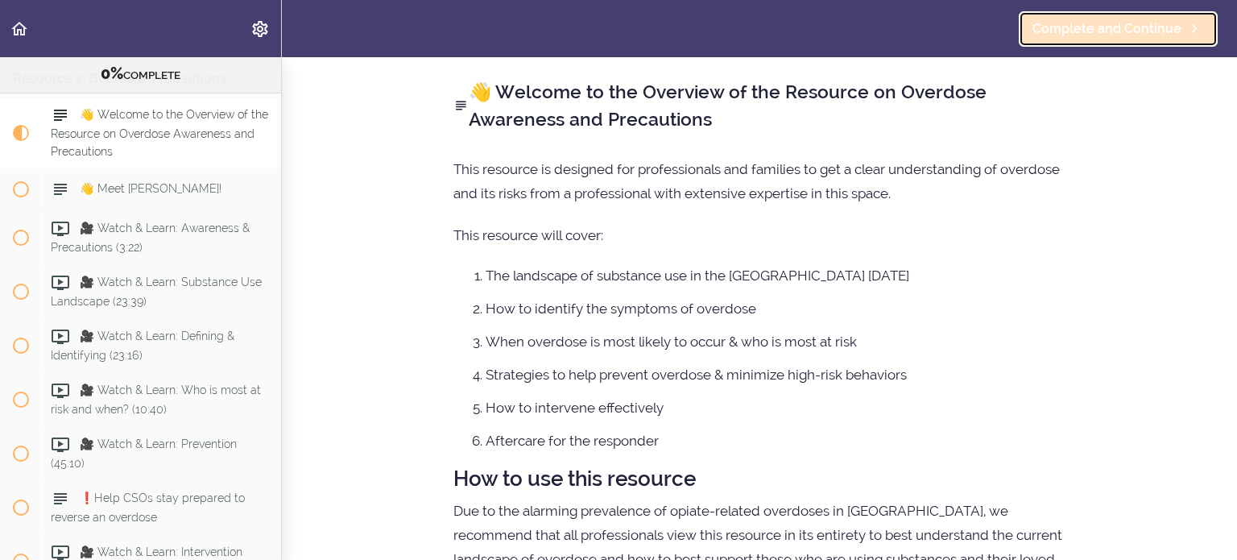
click at [1124, 37] on span "Complete and Continue" at bounding box center [1106, 28] width 149 height 19
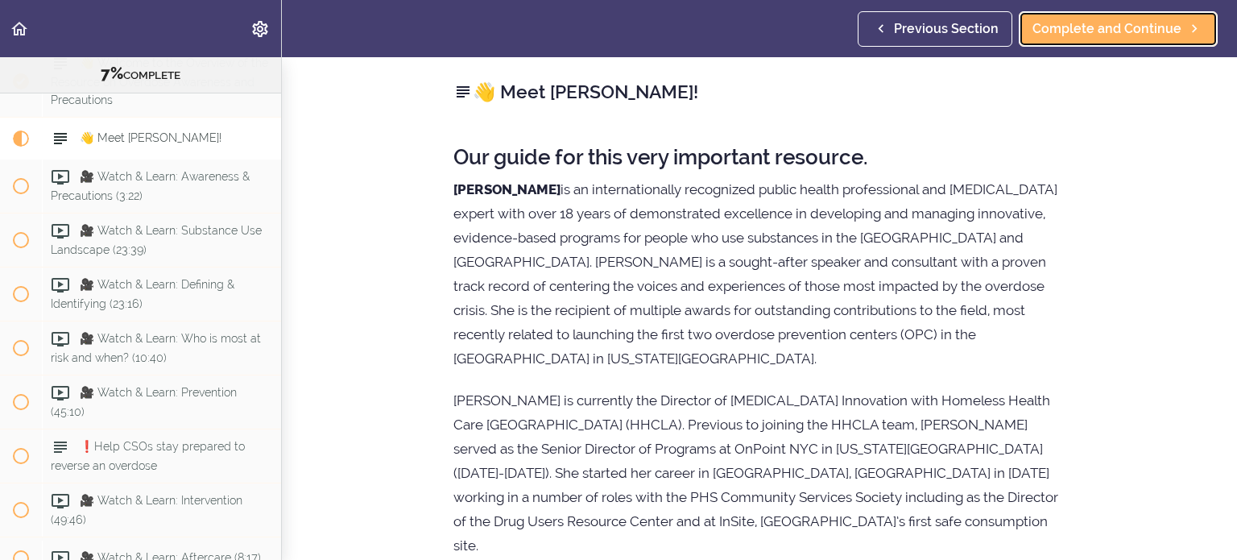
scroll to position [144, 0]
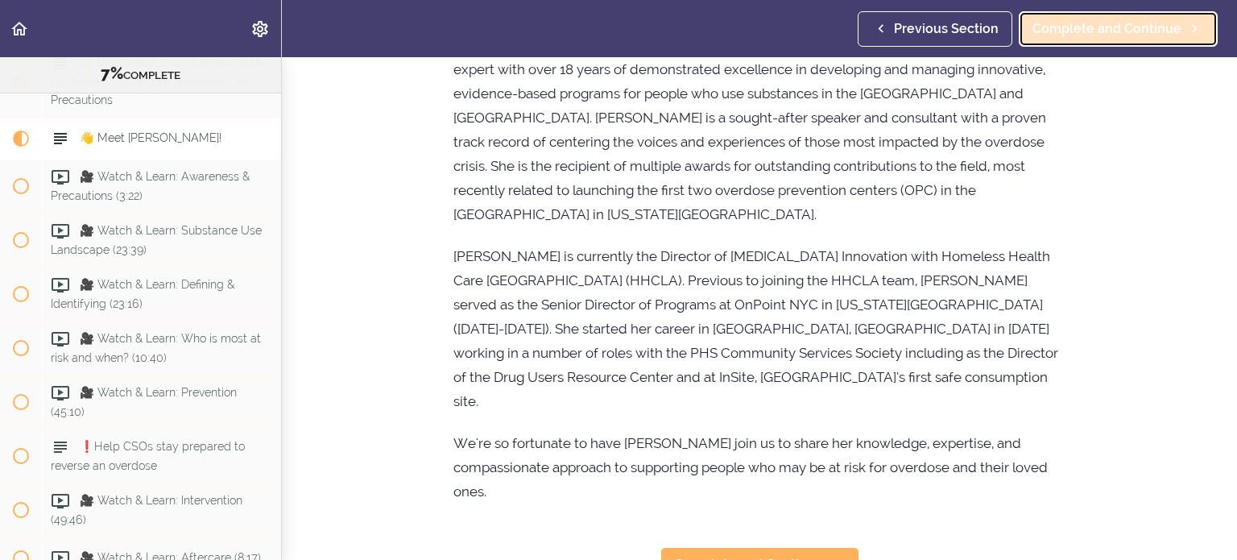
click at [1128, 14] on link "Complete and Continue" at bounding box center [1118, 28] width 199 height 35
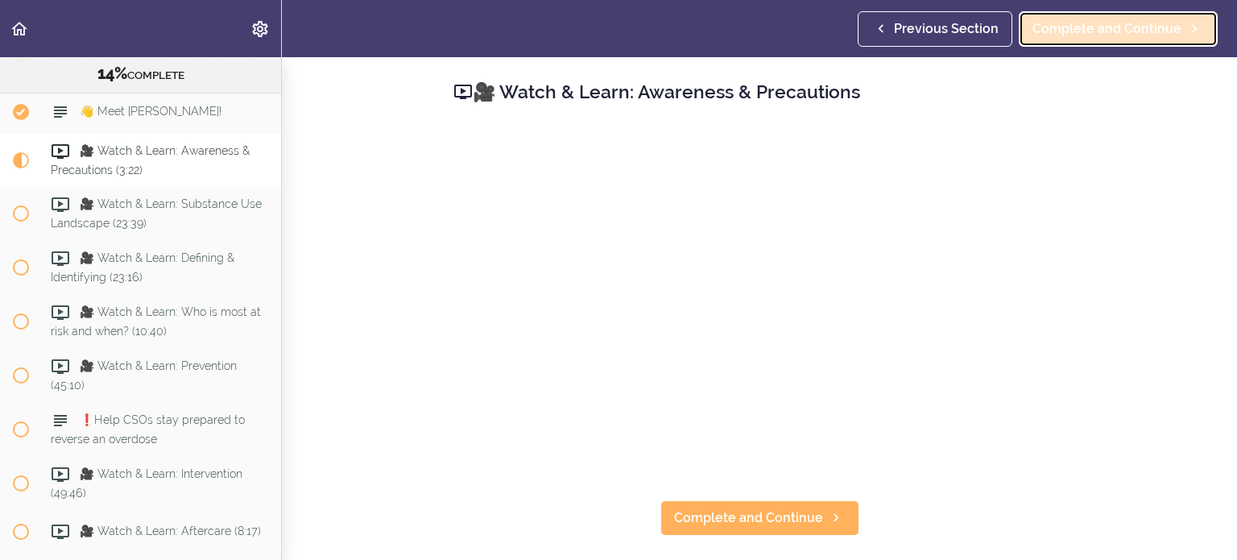
scroll to position [222, 0]
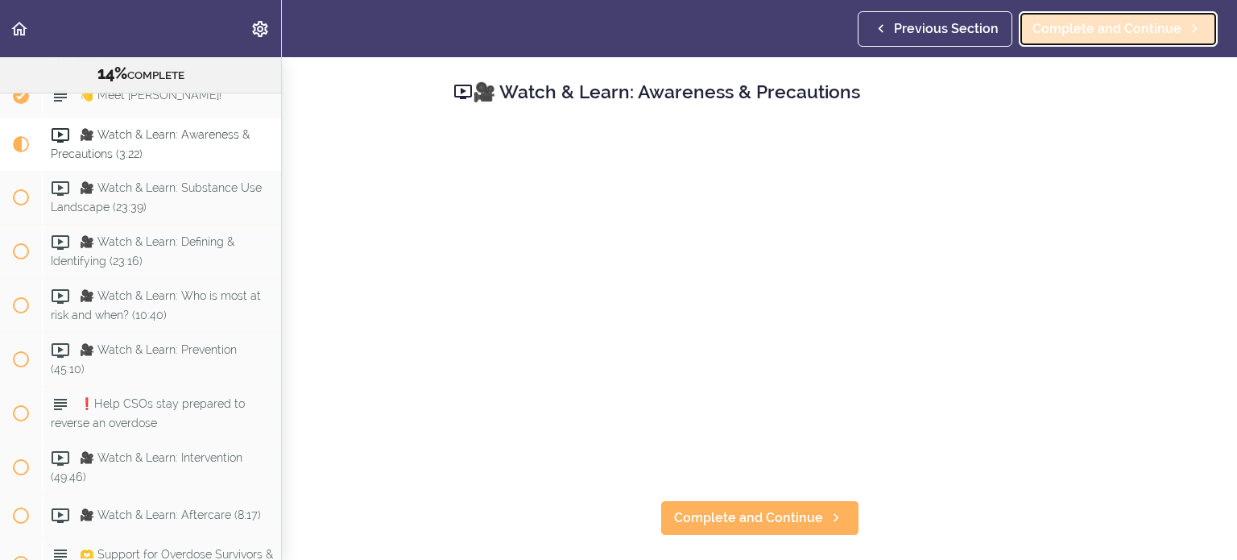
click at [1118, 32] on span "Complete and Continue" at bounding box center [1106, 28] width 149 height 19
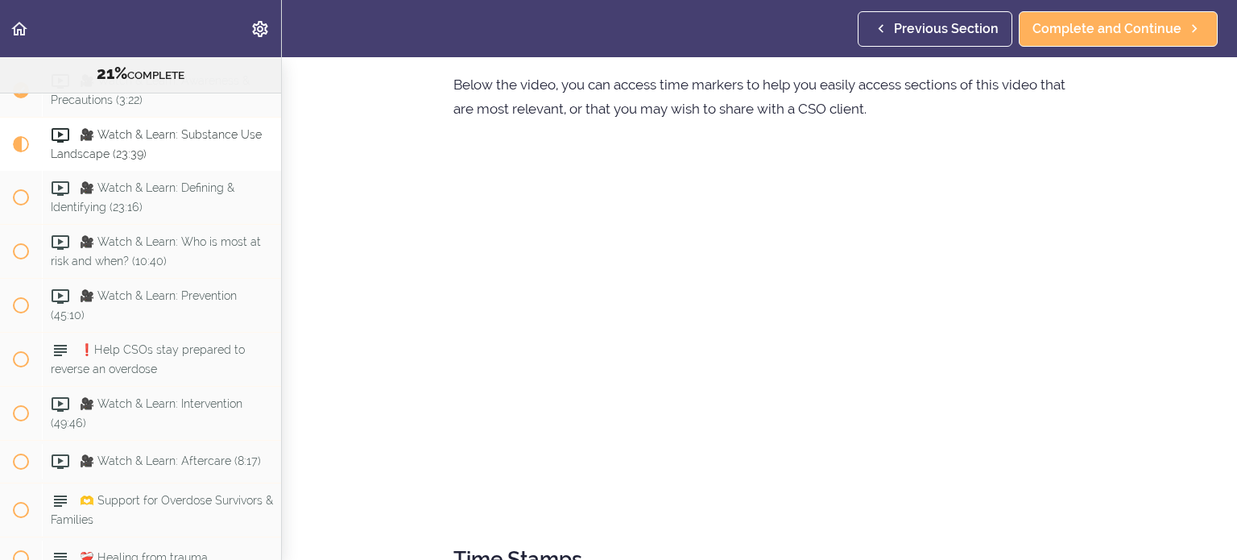
scroll to position [81, 0]
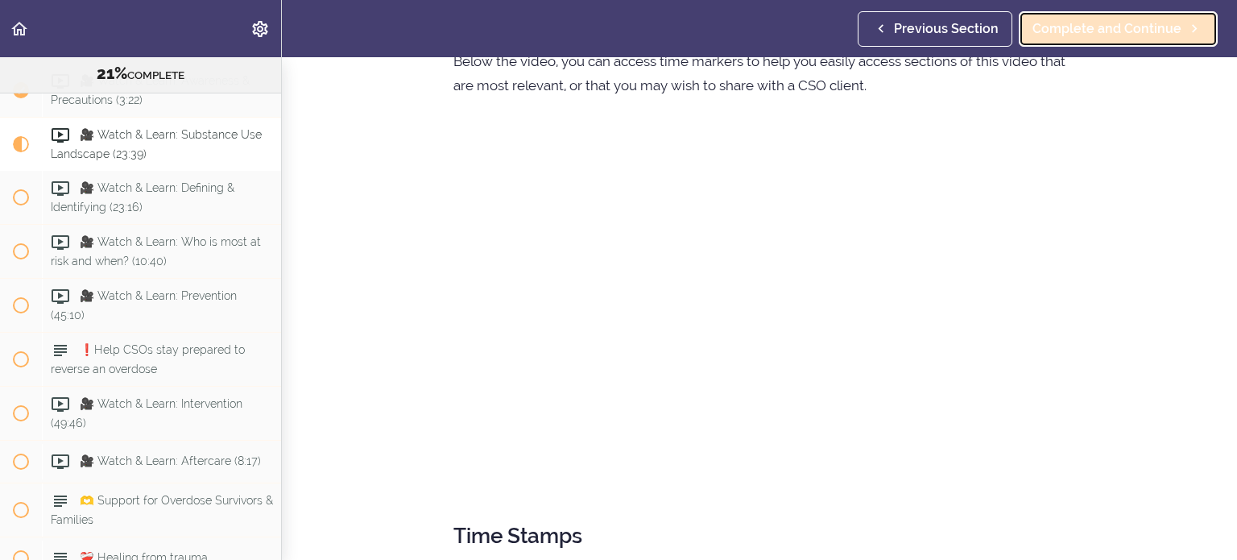
click at [1103, 35] on span "Complete and Continue" at bounding box center [1106, 28] width 149 height 19
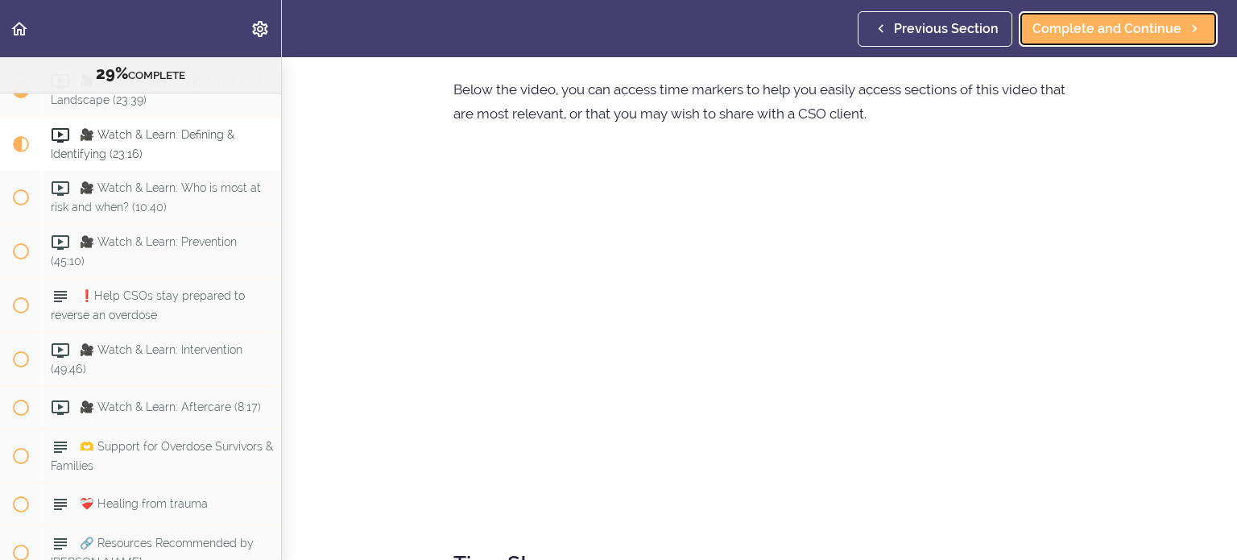
scroll to position [81, 0]
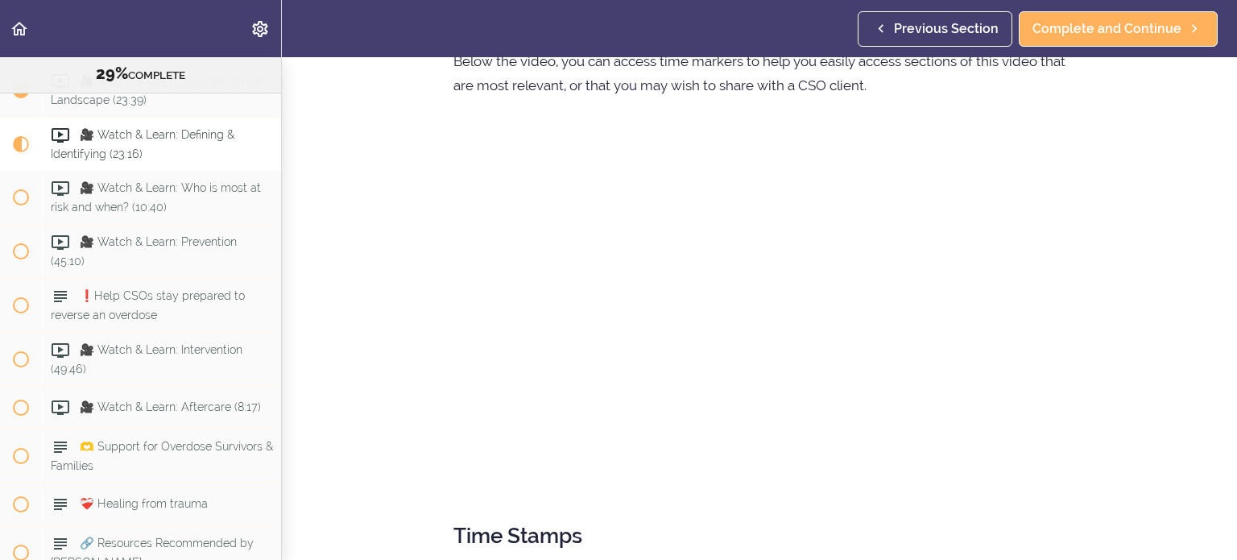
click at [354, 432] on section "Resource: Overdose Awareness & Precautions 29% COMPLETE Resource 1: Overdose Pr…" at bounding box center [618, 308] width 1237 height 503
click at [1175, 346] on section "Resource: Overdose Awareness & Precautions 29% COMPLETE Resource 1: Overdose Pr…" at bounding box center [618, 308] width 1237 height 503
